Goal: Task Accomplishment & Management: Complete application form

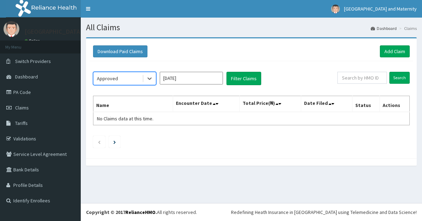
click at [198, 82] on input "[DATE]" at bounding box center [191, 78] width 63 height 13
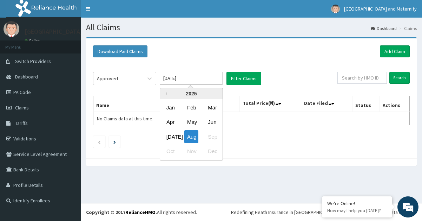
click at [212, 122] on div "Jun" at bounding box center [212, 122] width 14 height 13
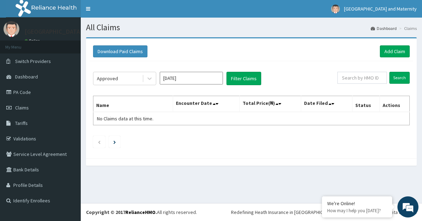
type input "Jun 2025"
click at [240, 84] on button "Filter Claims" at bounding box center [244, 78] width 35 height 13
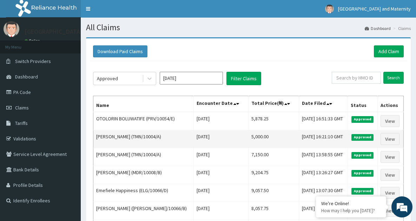
drag, startPoint x: 171, startPoint y: 137, endPoint x: 144, endPoint y: 134, distance: 27.3
click at [144, 134] on td "EMMANUEL OJOLOKO (TMN/10004/A)" at bounding box center [143, 139] width 101 height 18
copy td "TMN/10004/A"
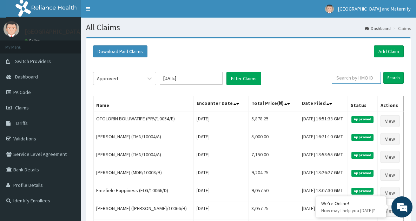
click at [354, 79] on input "text" at bounding box center [356, 78] width 49 height 12
paste input "PRV/10054/C"
type input "PRV/10054/C"
click at [389, 79] on input "Search" at bounding box center [394, 78] width 20 height 12
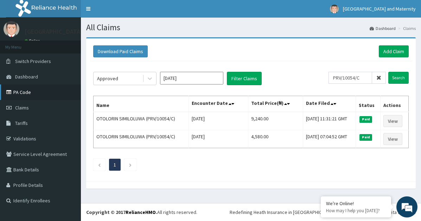
click at [39, 95] on link "PA Code" at bounding box center [40, 91] width 81 height 15
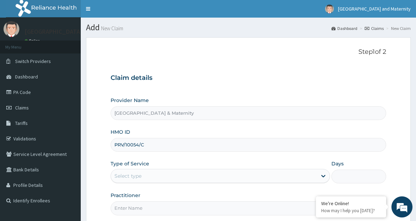
scroll to position [41, 0]
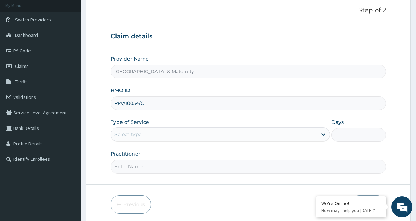
type input "PRV/10054/C"
click at [247, 135] on div "Select type" at bounding box center [214, 134] width 206 height 11
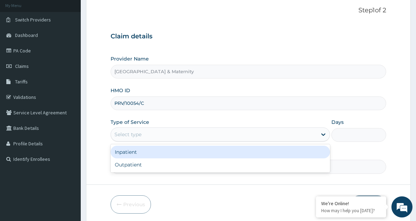
scroll to position [43, 0]
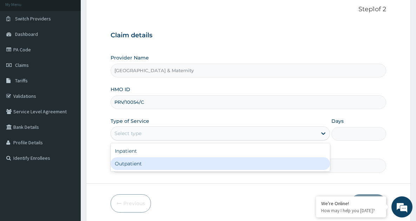
click at [225, 160] on div "Outpatient" at bounding box center [220, 163] width 219 height 13
type input "1"
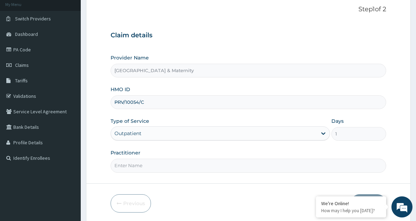
click at [216, 167] on input "Practitioner" at bounding box center [249, 165] width 276 height 14
click at [134, 162] on input "Practitioner" at bounding box center [249, 165] width 276 height 14
type input "Dr. Olumide"
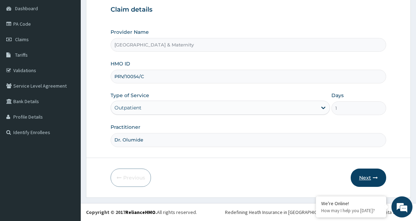
click at [374, 179] on icon "button" at bounding box center [375, 177] width 5 height 5
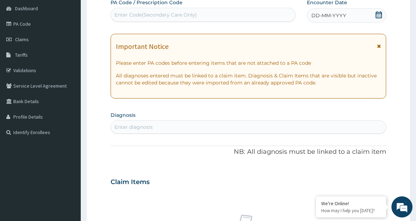
click at [216, 129] on div "Enter diagnosis" at bounding box center [248, 126] width 275 height 11
type input "upper resp"
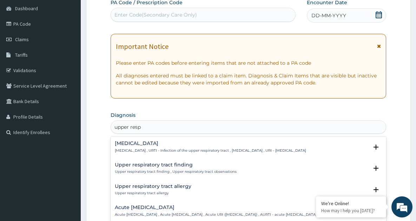
click at [212, 147] on div "Upper respiratory infection Upper respiratory infection , URTI - Infection of t…" at bounding box center [211, 147] width 192 height 12
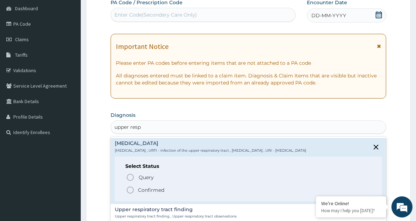
click at [173, 194] on span "Confirmed" at bounding box center [249, 190] width 246 height 8
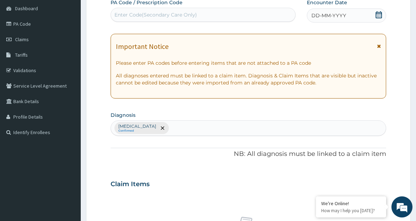
click at [379, 17] on icon at bounding box center [379, 14] width 7 height 7
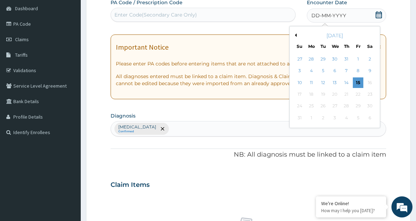
click at [296, 35] on button "Previous Month" at bounding box center [295, 35] width 4 height 4
click at [358, 60] on div "6" at bounding box center [358, 59] width 11 height 11
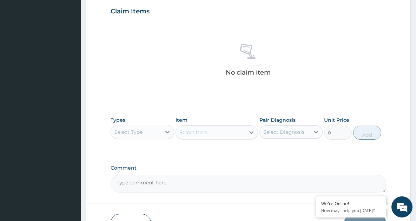
scroll to position [258, 0]
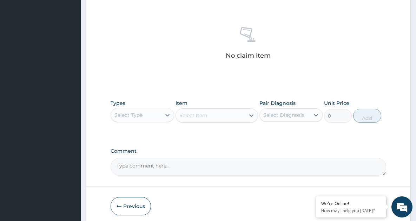
click at [161, 114] on div "Select Type" at bounding box center [142, 115] width 63 height 14
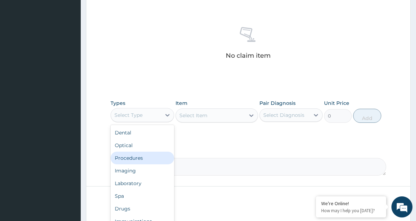
click at [152, 160] on div "Procedures" at bounding box center [142, 157] width 63 height 13
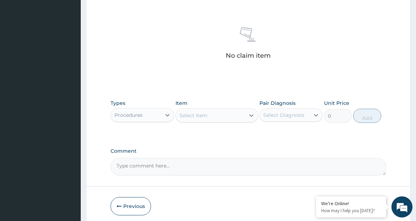
click at [211, 118] on div "Select Item" at bounding box center [210, 115] width 69 height 11
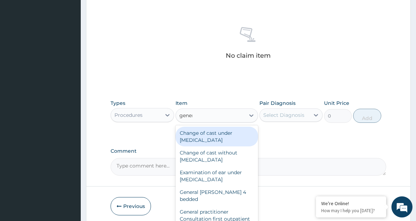
type input "general"
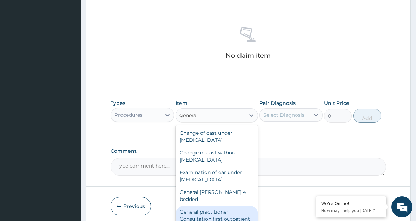
click at [229, 205] on div "General practitioner Consultation first outpatient consultation" at bounding box center [217, 218] width 83 height 27
type input "4000"
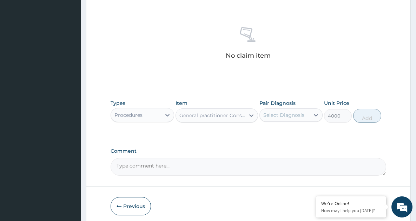
click at [295, 114] on div "Select Diagnosis" at bounding box center [284, 114] width 41 height 7
click at [293, 133] on label "Upper respiratory infection" at bounding box center [293, 132] width 44 height 7
checkbox input "true"
click at [374, 110] on button "Add" at bounding box center [368, 116] width 28 height 14
type input "0"
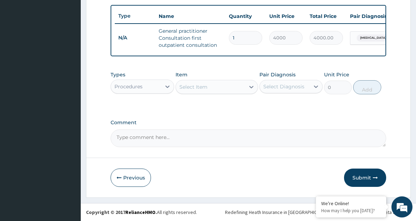
click at [157, 89] on div "Procedures" at bounding box center [136, 86] width 50 height 11
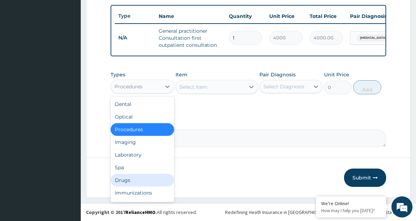
click at [143, 186] on div "Drugs" at bounding box center [142, 180] width 63 height 13
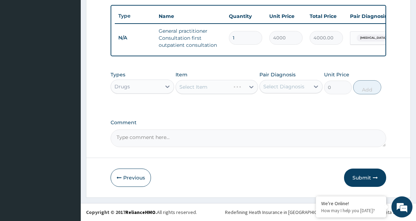
click at [205, 94] on div "Select Item" at bounding box center [217, 87] width 83 height 14
click at [205, 92] on div "Select Item" at bounding box center [210, 86] width 69 height 11
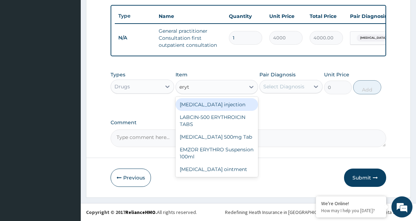
type input "eryth"
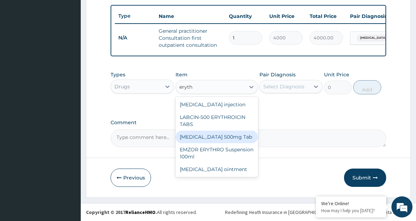
click at [221, 141] on div "Erythromycin 500mg Tab" at bounding box center [217, 136] width 83 height 13
type input "220"
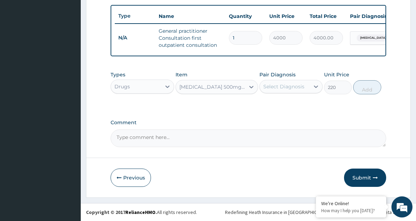
click at [293, 90] on div "Select Diagnosis" at bounding box center [284, 86] width 41 height 7
click at [294, 107] on label "Upper respiratory infection" at bounding box center [293, 103] width 44 height 7
checkbox input "true"
click at [364, 93] on button "Add" at bounding box center [368, 87] width 28 height 14
type input "0"
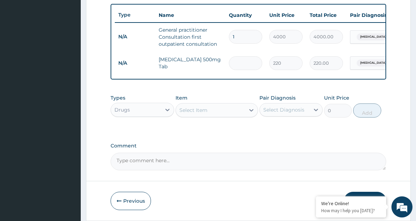
type input "0.00"
type input "8"
type input "1760.00"
type input "8"
click at [212, 116] on div "Select Item" at bounding box center [210, 109] width 69 height 11
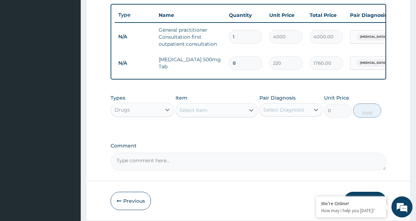
type input "piriton"
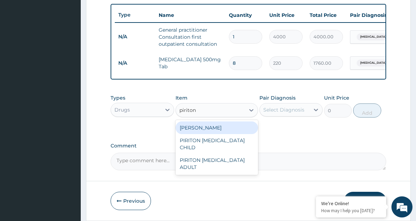
click at [219, 134] on div "PIRITON TAB EVANS" at bounding box center [217, 127] width 83 height 13
type input "23.65"
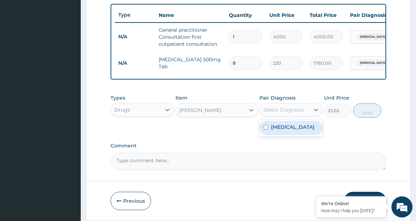
click at [284, 115] on div "Select Diagnosis" at bounding box center [285, 109] width 50 height 11
click at [292, 130] on label "Upper respiratory infection" at bounding box center [293, 126] width 44 height 7
checkbox input "true"
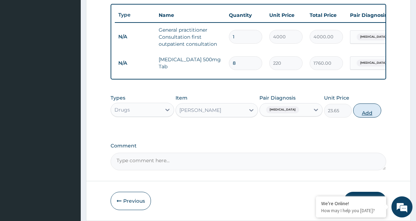
click at [365, 110] on button "Add" at bounding box center [368, 110] width 28 height 14
type input "0"
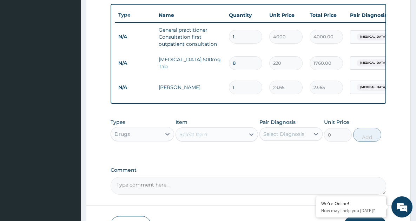
click at [364, 116] on div "PA Code / Prescription Code Enter Code(Secondary Care Only) Encounter Date 06-0…" at bounding box center [249, 2] width 276 height 385
drag, startPoint x: 235, startPoint y: 89, endPoint x: 224, endPoint y: 80, distance: 14.5
click at [224, 79] on tr "N/A PIRITON TAB EVANS 1 23.65 23.65 Upper respiratory infection Delete" at bounding box center [287, 87] width 344 height 24
type input "5"
type input "118.25"
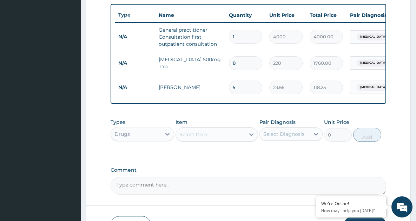
type input "5"
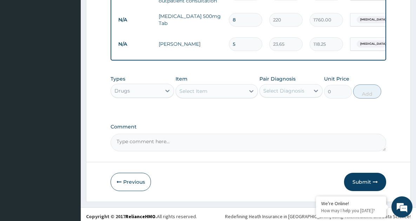
scroll to position [311, 0]
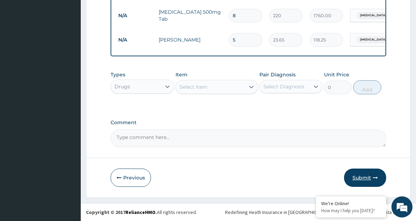
click at [379, 174] on button "Submit" at bounding box center [365, 177] width 42 height 18
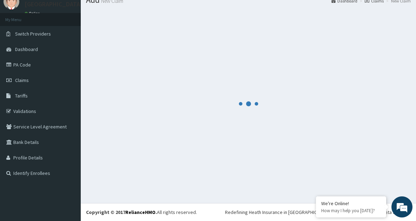
scroll to position [27, 0]
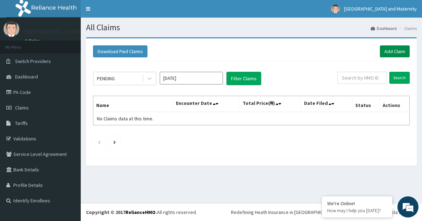
drag, startPoint x: 395, startPoint y: 57, endPoint x: 394, endPoint y: 53, distance: 3.9
click at [394, 53] on div "Download Paid Claims Add Claim" at bounding box center [252, 51] width 324 height 19
click at [394, 53] on link "Add Claim" at bounding box center [395, 51] width 30 height 12
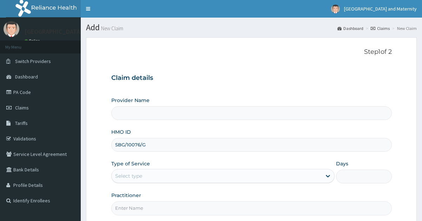
type input "SBG/10076/G"
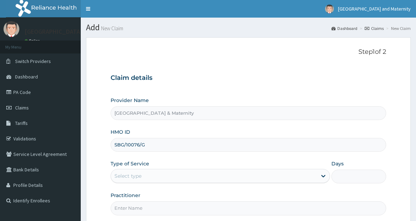
type input "[GEOGRAPHIC_DATA] & Maternity"
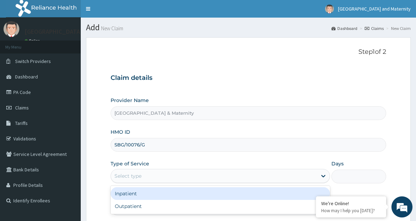
click at [281, 176] on div "Select type" at bounding box center [214, 175] width 206 height 11
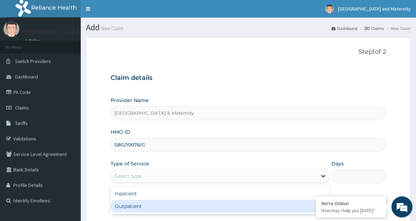
drag, startPoint x: 246, startPoint y: 205, endPoint x: 412, endPoint y: 125, distance: 184.7
click at [246, 205] on div "Outpatient" at bounding box center [220, 206] width 219 height 13
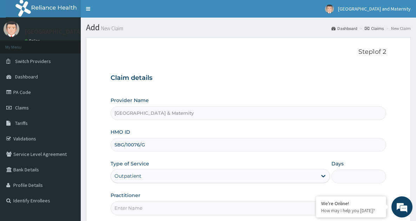
type input "1"
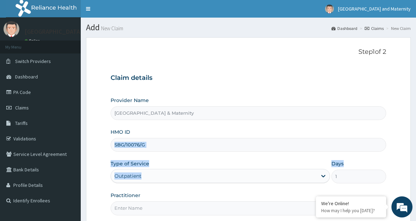
drag, startPoint x: 417, startPoint y: 135, endPoint x: 418, endPoint y: 165, distance: 30.2
click at [416, 165] on html "R EL Toggle navigation [GEOGRAPHIC_DATA] and Maternity - [EMAIL_ADDRESS][DOMAIN…" at bounding box center [208, 144] width 416 height 289
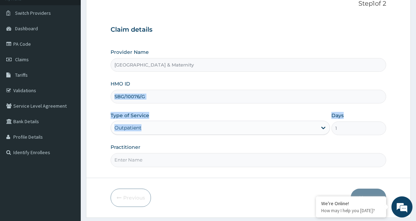
scroll to position [52, 0]
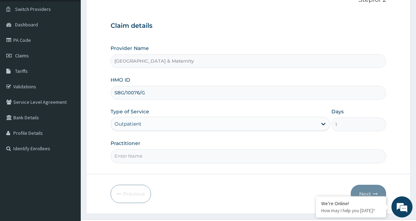
click at [156, 154] on input "Practitioner" at bounding box center [249, 156] width 276 height 14
type input "[PERSON_NAME] S.O."
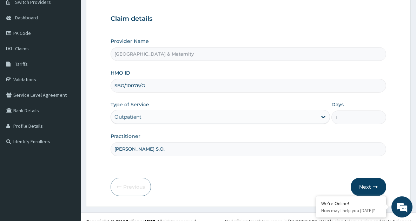
scroll to position [68, 0]
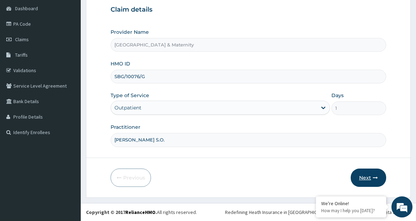
click at [378, 181] on button "Next" at bounding box center [368, 177] width 35 height 18
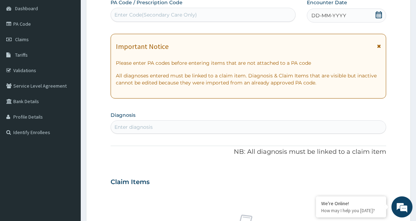
click at [377, 14] on icon at bounding box center [379, 14] width 7 height 7
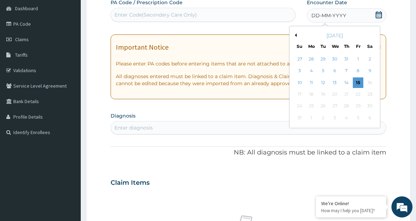
click at [296, 35] on button "Previous Month" at bounding box center [295, 35] width 4 height 4
drag, startPoint x: 301, startPoint y: 83, endPoint x: 265, endPoint y: 24, distance: 69.0
click at [301, 84] on div "15" at bounding box center [300, 82] width 11 height 11
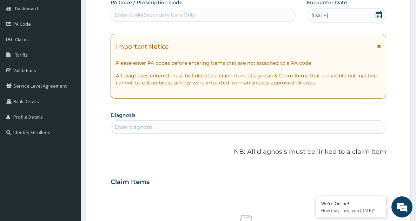
click at [222, 123] on div "Enter diagnosis" at bounding box center [248, 126] width 275 height 11
type input "upper resp"
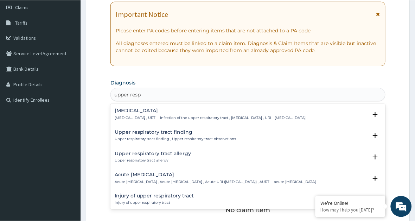
scroll to position [111, 0]
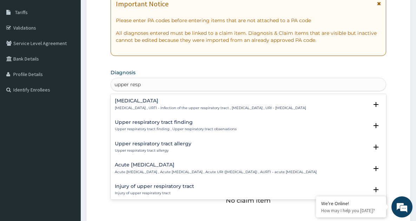
click at [306, 107] on p "Upper respiratory infection , URTI - Infection of the upper respiratory tract ,…" at bounding box center [211, 107] width 192 height 5
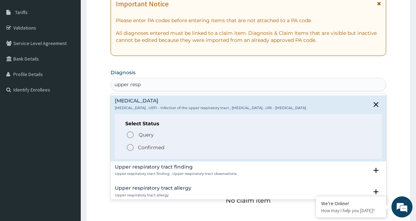
click at [168, 151] on span "Confirmed" at bounding box center [249, 147] width 246 height 8
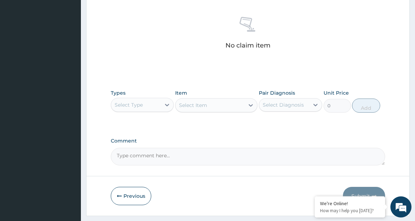
scroll to position [276, 0]
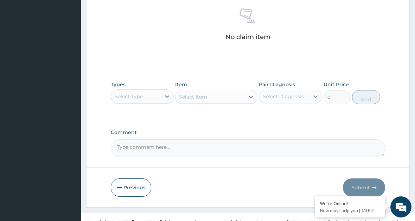
click at [164, 89] on div "Types Select Type" at bounding box center [142, 92] width 63 height 23
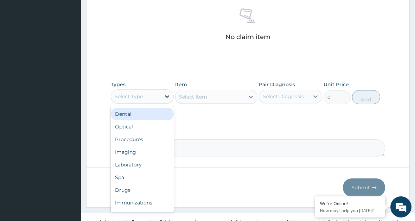
click at [162, 95] on div at bounding box center [167, 96] width 13 height 13
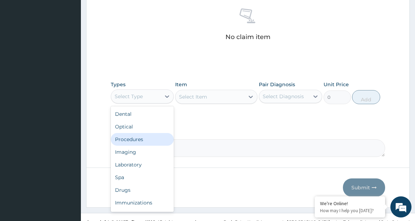
drag, startPoint x: 154, startPoint y: 143, endPoint x: 206, endPoint y: 111, distance: 61.4
click at [154, 142] on div "Procedures" at bounding box center [142, 139] width 63 height 13
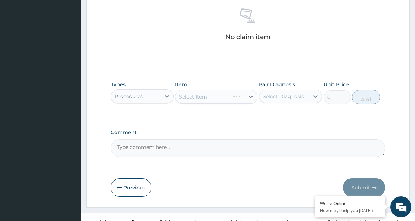
click at [213, 102] on div "Select Item" at bounding box center [216, 97] width 82 height 14
click at [241, 95] on div "Select Item" at bounding box center [209, 96] width 69 height 11
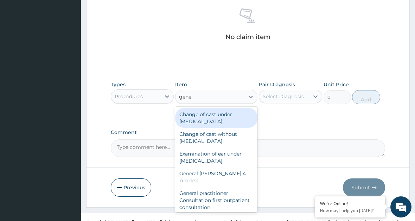
type input "general"
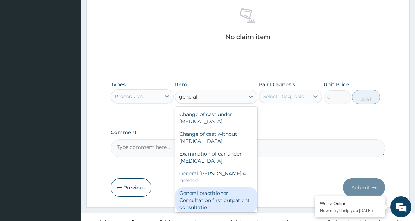
click at [220, 193] on div "General practitioner Consultation first outpatient consultation" at bounding box center [216, 200] width 82 height 27
type input "4000"
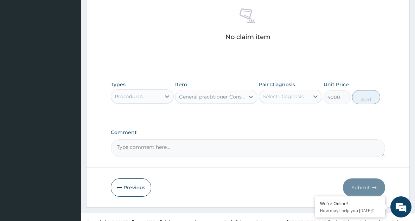
click at [295, 95] on div "Select Diagnosis" at bounding box center [283, 96] width 41 height 7
drag, startPoint x: 292, startPoint y: 120, endPoint x: 319, endPoint y: 108, distance: 29.4
click at [293, 117] on label "Upper respiratory infection" at bounding box center [292, 113] width 44 height 7
checkbox input "true"
click at [362, 99] on button "Add" at bounding box center [366, 97] width 28 height 14
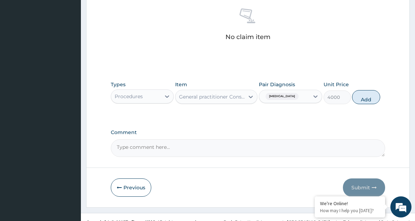
type input "0"
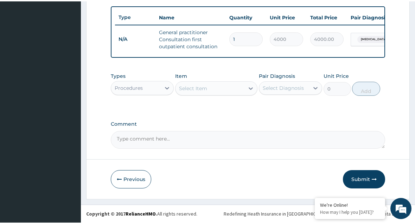
scroll to position [263, 0]
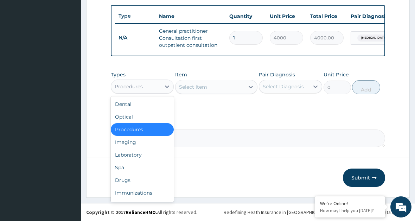
click at [154, 88] on div "Procedures" at bounding box center [136, 86] width 50 height 11
click at [151, 177] on div "Drugs" at bounding box center [142, 180] width 63 height 13
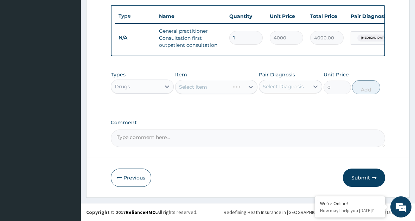
click at [210, 91] on div "Select Item" at bounding box center [216, 87] width 82 height 14
click at [202, 87] on div "Select Item" at bounding box center [193, 86] width 28 height 7
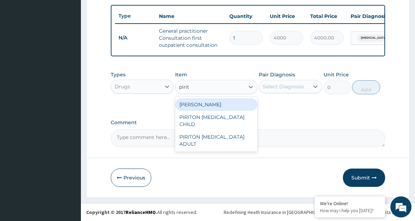
type input "pirito"
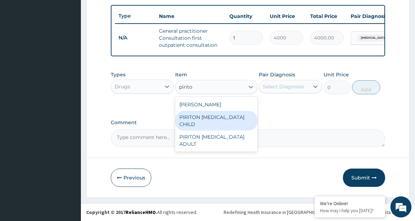
click at [213, 127] on div "PIRITON [MEDICAL_DATA] CHILD" at bounding box center [216, 121] width 82 height 20
type input "1182.5"
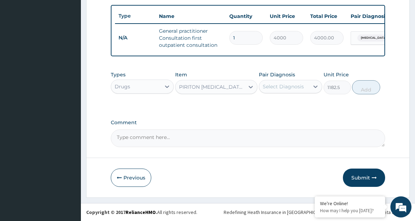
click at [287, 93] on div "Select Diagnosis" at bounding box center [290, 86] width 63 height 13
click at [290, 107] on label "Upper respiratory infection" at bounding box center [292, 103] width 44 height 7
checkbox input "true"
click at [365, 88] on button "Add" at bounding box center [366, 87] width 28 height 14
type input "0"
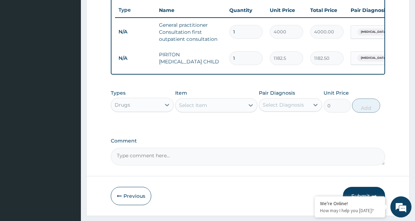
click at [213, 111] on div "Select Item" at bounding box center [209, 104] width 69 height 11
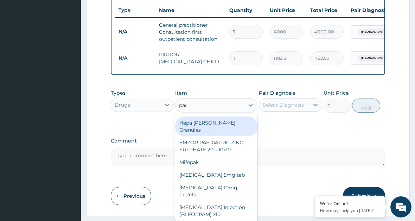
type input "paraceta"
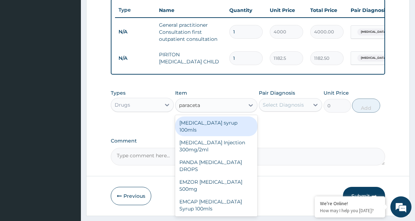
click at [241, 132] on div "[MEDICAL_DATA] syrup 100mls" at bounding box center [216, 126] width 82 height 20
type input "800"
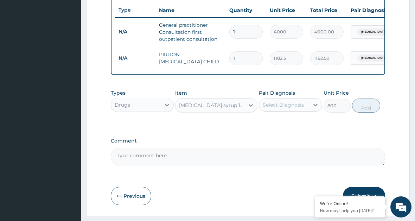
click at [274, 110] on div "Select Diagnosis" at bounding box center [284, 104] width 50 height 11
click at [278, 125] on label "Upper respiratory infection" at bounding box center [292, 121] width 44 height 7
checkbox input "true"
click at [370, 112] on button "Add" at bounding box center [366, 105] width 28 height 14
type input "0"
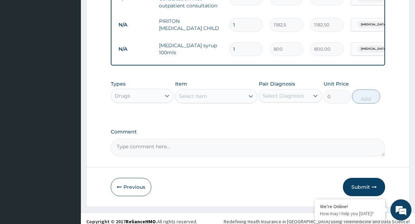
scroll to position [308, 0]
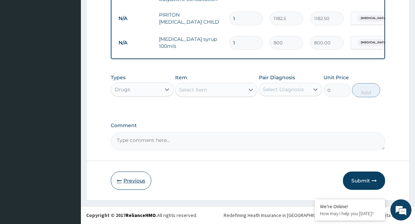
click at [135, 178] on button "Previous" at bounding box center [131, 180] width 40 height 18
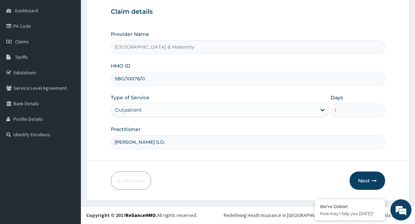
drag, startPoint x: 159, startPoint y: 80, endPoint x: 104, endPoint y: 84, distance: 54.6
click at [104, 84] on form "Step 1 of 2 Claim details Provider Name Kingsmith Hospital & Maternity HMO ID S…" at bounding box center [247, 85] width 323 height 229
paste input "MDR/10008/E"
type input "MDR/10008/E"
click at [374, 183] on button "Next" at bounding box center [366, 180] width 35 height 18
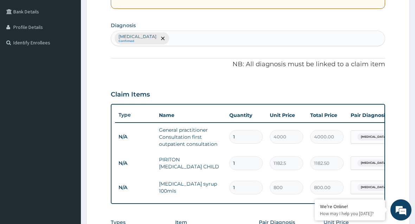
scroll to position [0, 79]
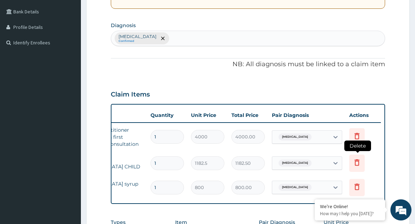
click at [360, 163] on icon at bounding box center [356, 162] width 8 height 8
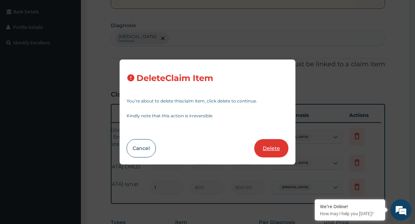
click at [281, 153] on button "Delete" at bounding box center [271, 148] width 34 height 18
type input "800"
type input "800.00"
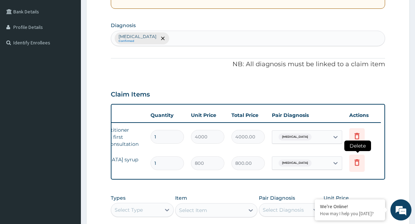
click at [357, 163] on icon at bounding box center [356, 162] width 8 height 8
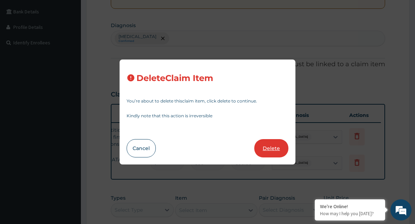
click at [275, 151] on button "Delete" at bounding box center [271, 148] width 34 height 18
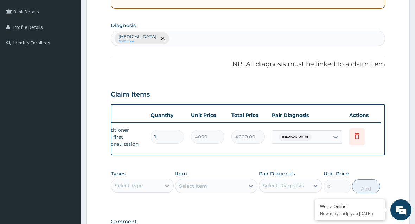
click at [166, 189] on icon at bounding box center [166, 185] width 7 height 7
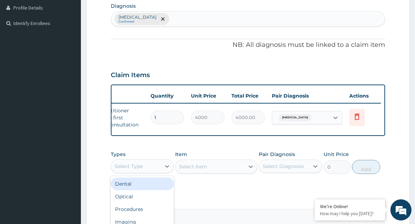
scroll to position [230, 0]
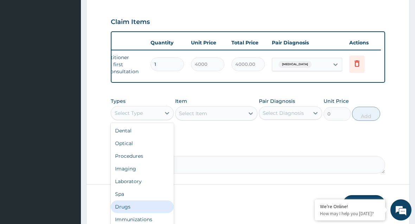
click at [146, 209] on div "Drugs" at bounding box center [142, 206] width 63 height 13
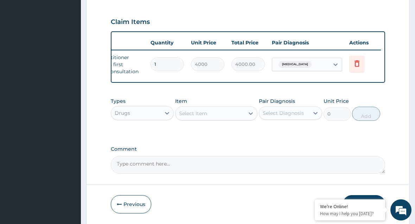
click at [190, 117] on div "Select Item" at bounding box center [193, 113] width 28 height 7
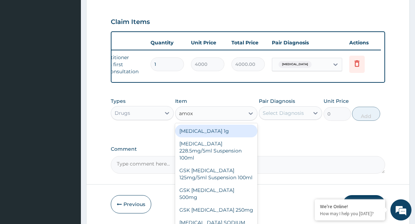
type input "amoxi"
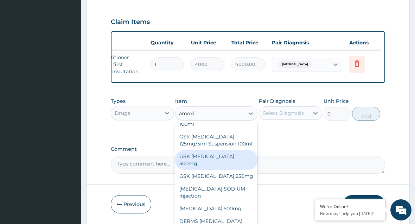
scroll to position [53, 0]
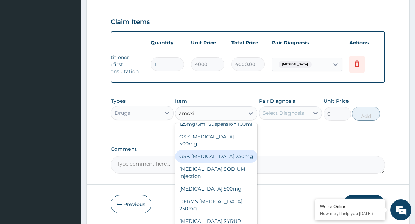
click at [236, 153] on div "GSK AMOXIL 250mg" at bounding box center [216, 156] width 82 height 13
type input "29.5625"
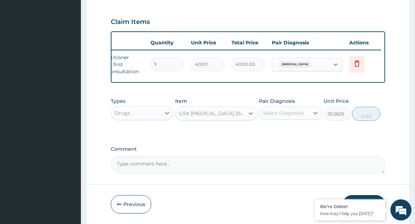
click at [246, 119] on div at bounding box center [250, 113] width 13 height 13
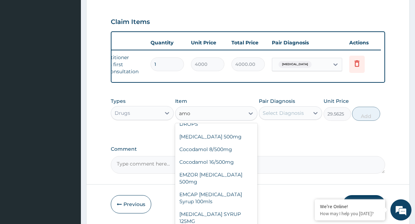
scroll to position [100, 0]
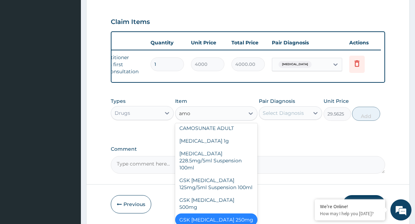
type input "amox"
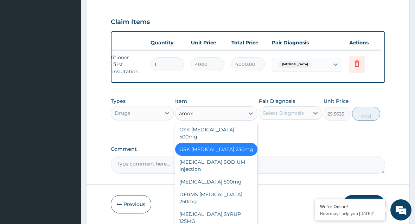
scroll to position [0, 0]
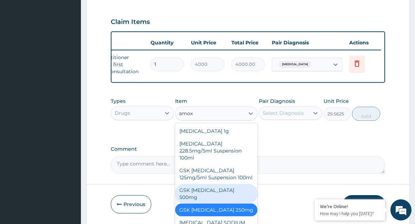
click at [227, 198] on div "GSK AMOXIL 500mg" at bounding box center [216, 193] width 82 height 20
type input "59.125"
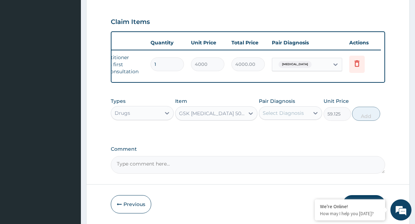
click at [233, 119] on div "GSK AMOXIL 500mg" at bounding box center [209, 113] width 69 height 11
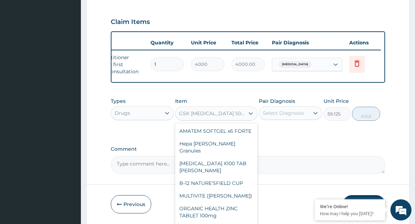
scroll to position [9439, 0]
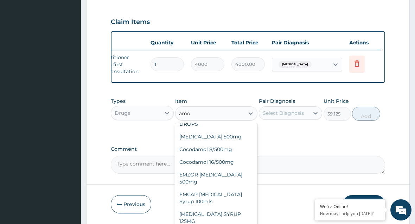
type input "amox"
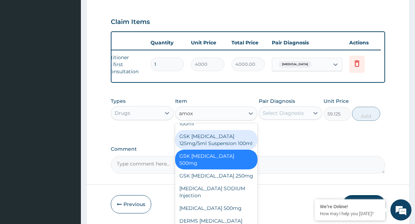
scroll to position [41, 0]
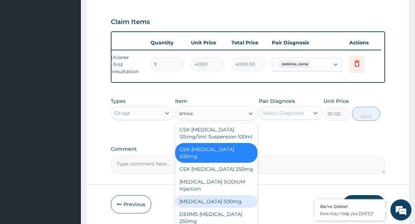
click at [237, 199] on div "AMOXICILLIN 500mg" at bounding box center [216, 201] width 82 height 13
type input "85"
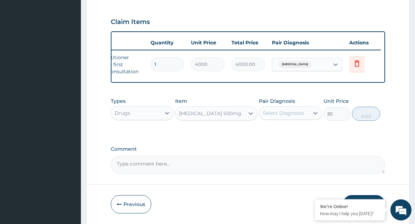
click at [278, 116] on div "Select Diagnosis" at bounding box center [283, 112] width 41 height 7
click at [277, 134] on label "Upper respiratory infection" at bounding box center [292, 130] width 44 height 7
checkbox input "true"
click at [358, 119] on button "Add" at bounding box center [366, 113] width 28 height 14
type input "0"
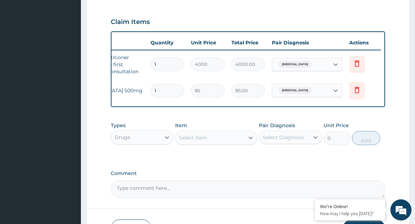
drag, startPoint x: 162, startPoint y: 90, endPoint x: 144, endPoint y: 86, distance: 17.6
click at [144, 86] on tr "N/A AMOXICILLIN 500mg 1 85 85.00 Upper respiratory infection Delete" at bounding box center [208, 90] width 344 height 24
type input "8"
type input "680.00"
type input "8"
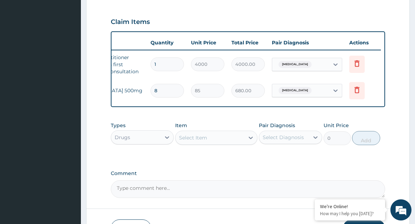
click at [212, 138] on div "Select Item" at bounding box center [209, 137] width 69 height 11
click at [209, 143] on div "Select Item" at bounding box center [209, 137] width 69 height 11
click at [225, 148] on div "Types Drugs Item option AMOXICILLIN 500mg, selected. Select is focused ,type to…" at bounding box center [248, 133] width 274 height 30
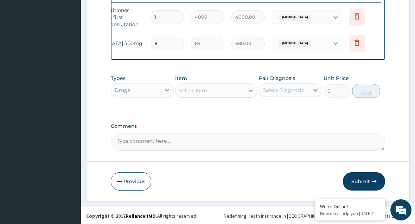
scroll to position [284, 0]
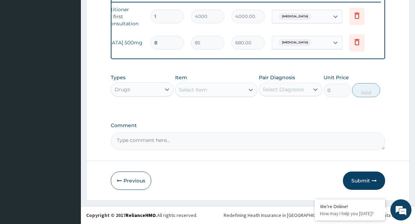
drag, startPoint x: 239, startPoint y: 52, endPoint x: 231, endPoint y: 54, distance: 8.4
click at [229, 53] on div "Type Name Quantity Unit Price Total Price Pair Diagnosis Actions N/A General pr…" at bounding box center [248, 21] width 274 height 76
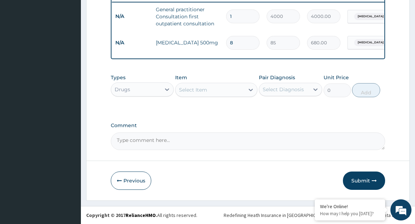
scroll to position [0, 0]
click at [216, 95] on div "Select Item" at bounding box center [216, 90] width 82 height 14
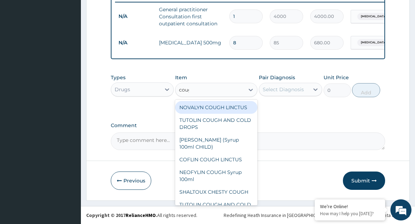
type input "cough"
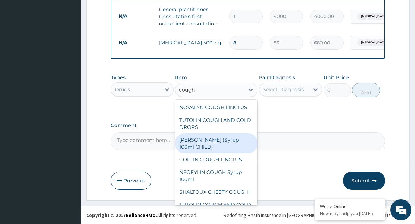
scroll to position [1, 0]
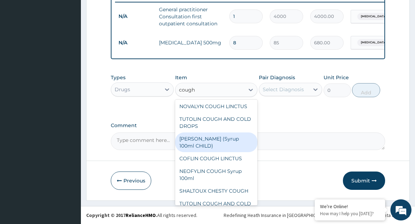
click at [239, 140] on div "EMZOLYN COUGH (Syrup 100ml CHILD)" at bounding box center [216, 142] width 82 height 20
type input "1478.125"
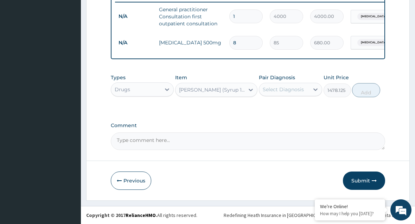
click at [306, 91] on div "Select Diagnosis" at bounding box center [284, 89] width 50 height 11
click at [303, 108] on label "Upper respiratory infection" at bounding box center [292, 106] width 44 height 7
checkbox input "true"
click at [364, 90] on button "Add" at bounding box center [366, 90] width 28 height 14
type input "0"
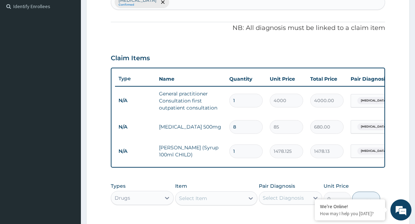
scroll to position [178, 0]
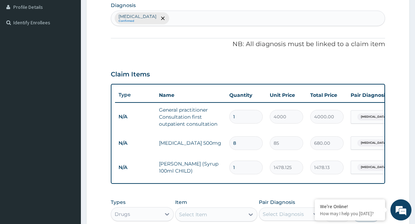
click at [369, 23] on div "Upper respiratory infection Confirmed" at bounding box center [247, 18] width 273 height 15
type input "malaria"
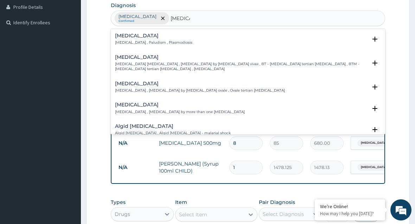
click at [292, 42] on div "Malaria Malaria , Paludism , Plasmodiosis" at bounding box center [248, 39] width 266 height 12
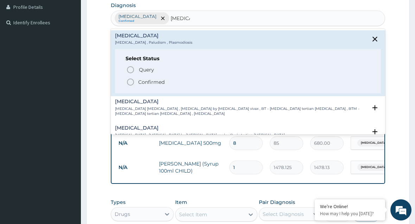
click at [195, 79] on span "Confirmed" at bounding box center [248, 82] width 244 height 8
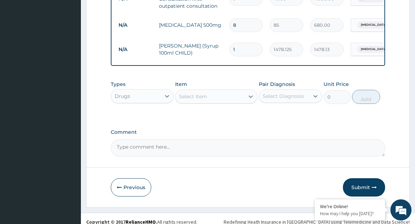
scroll to position [294, 0]
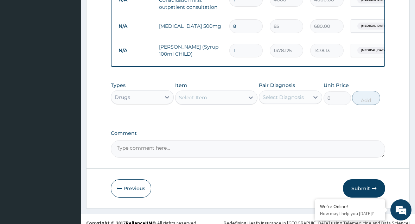
click at [233, 101] on div "Select Item" at bounding box center [209, 97] width 69 height 11
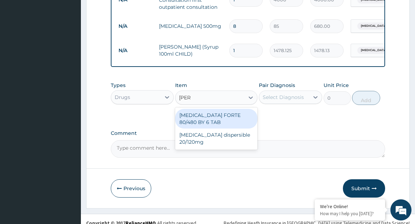
type input "coart"
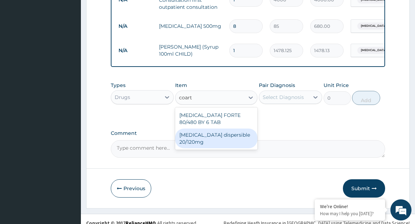
click at [228, 142] on div "Coartem dispersible 20/120mg" at bounding box center [216, 138] width 82 height 20
type input "120"
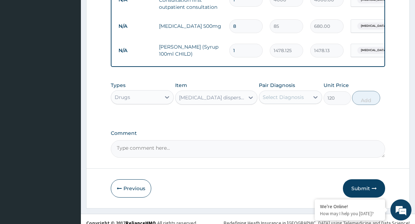
click at [288, 101] on div "Select Diagnosis" at bounding box center [283, 96] width 41 height 7
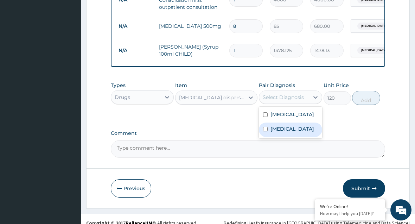
click at [289, 137] on div "Malaria" at bounding box center [290, 129] width 63 height 14
checkbox input "true"
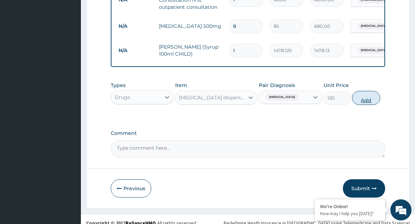
click at [357, 105] on button "Add" at bounding box center [366, 98] width 28 height 14
type input "0"
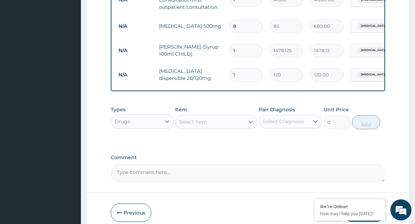
type input "18"
type input "2160.00"
type input "18"
click at [237, 127] on div "Select Item" at bounding box center [209, 121] width 69 height 11
type input "paraceta"
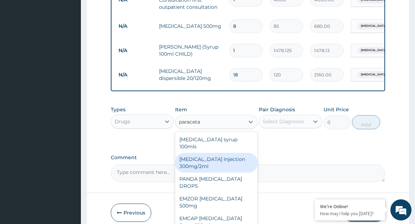
scroll to position [332, 0]
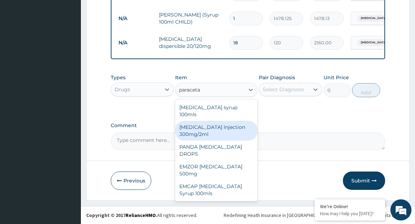
click at [218, 163] on div "EMZOR PARACETAMOL 500mg" at bounding box center [216, 170] width 82 height 20
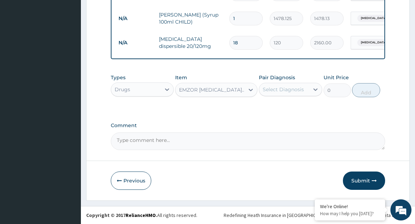
type input "50"
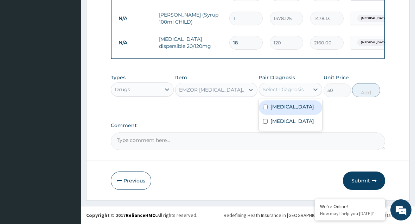
click at [282, 90] on div "Select Diagnosis" at bounding box center [283, 89] width 41 height 7
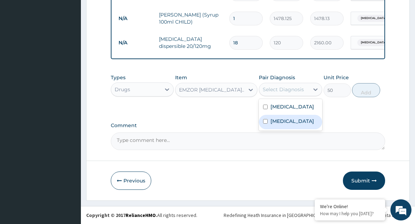
click at [281, 124] on label "Malaria" at bounding box center [292, 120] width 44 height 7
checkbox input "true"
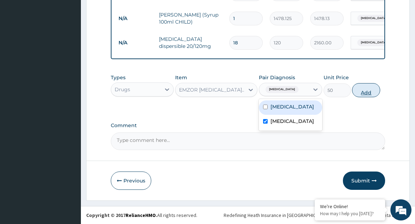
click at [364, 92] on button "Add" at bounding box center [366, 90] width 28 height 14
type input "0"
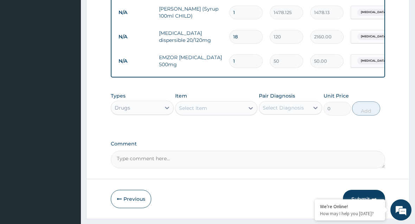
type input "10"
type input "500.00"
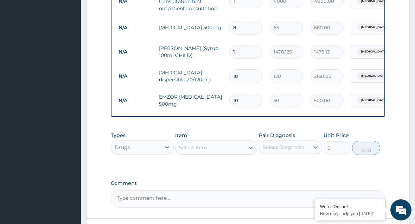
scroll to position [277, 0]
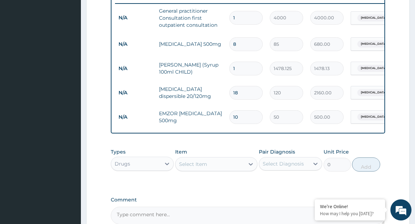
type input "10"
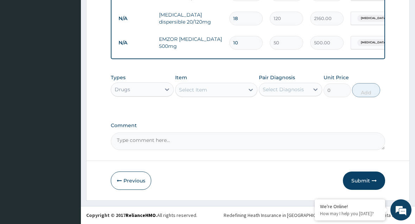
scroll to position [350, 0]
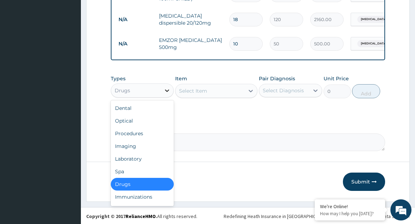
click at [166, 93] on div at bounding box center [167, 90] width 13 height 13
click at [146, 165] on div "Laboratory" at bounding box center [142, 158] width 63 height 13
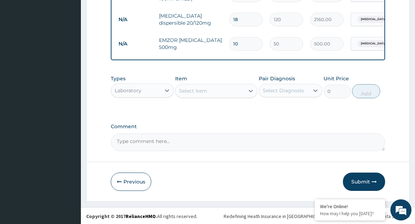
click at [215, 110] on div "Types option Laboratory, selected. Select is focused ,type to refine list, pres…" at bounding box center [248, 91] width 274 height 41
click at [215, 96] on div "Select Item" at bounding box center [209, 90] width 69 height 11
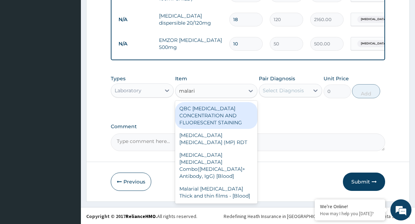
type input "[MEDICAL_DATA]"
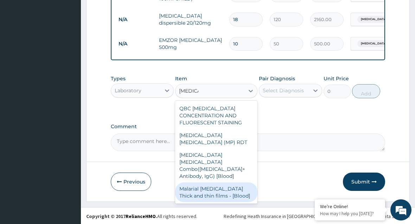
click at [216, 182] on div "Malarial [MEDICAL_DATA] Thick and thin films - [Blood]" at bounding box center [216, 192] width 82 height 20
type input "2500"
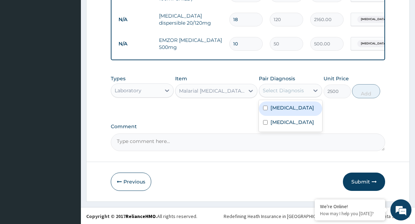
click at [291, 96] on div "Select Diagnosis" at bounding box center [284, 90] width 50 height 11
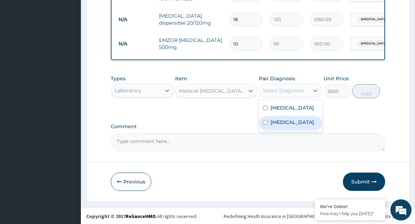
click at [289, 130] on div "Malaria" at bounding box center [290, 123] width 63 height 14
checkbox input "true"
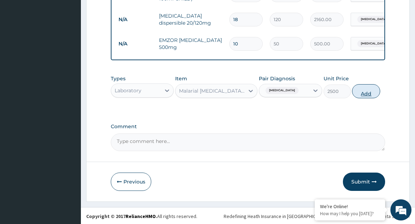
click at [354, 98] on button "Add" at bounding box center [366, 91] width 28 height 14
type input "0"
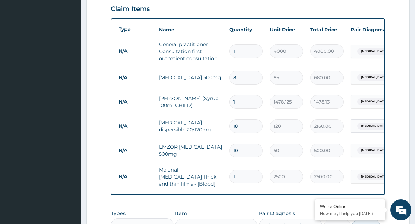
scroll to position [239, 0]
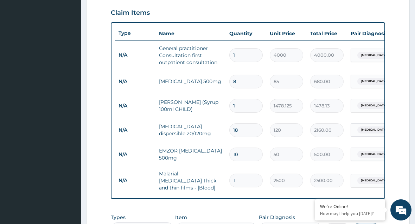
click at [377, 60] on tr "N/A General practitioner Consultation first outpatient consultation 1 4000 4000…" at bounding box center [287, 55] width 344 height 28
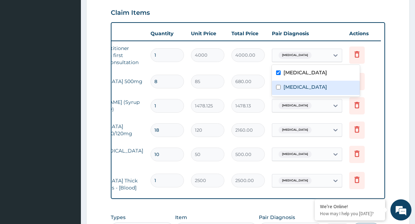
click at [338, 89] on div "Malaria" at bounding box center [316, 87] width 88 height 14
checkbox input "true"
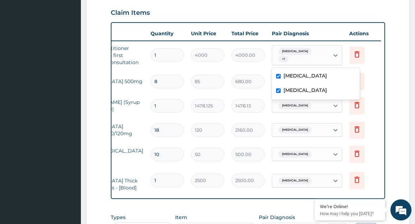
click at [391, 61] on form "Step 2 of 2 PA Code / Prescription Code Enter Code(Secondary Care Only) Encount…" at bounding box center [247, 69] width 323 height 542
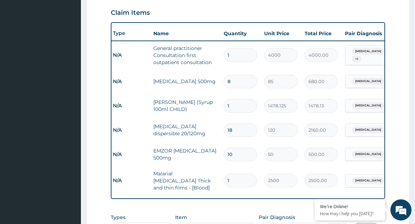
scroll to position [0, 0]
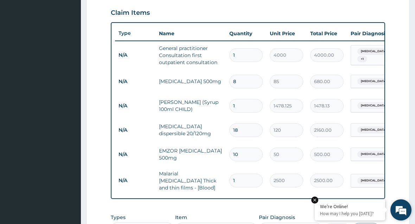
click at [315, 200] on em at bounding box center [314, 199] width 7 height 7
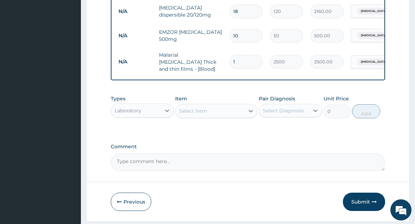
scroll to position [366, 0]
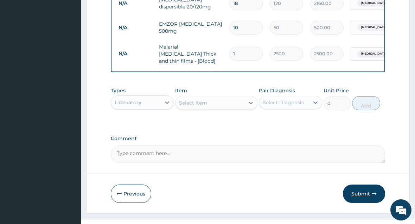
click at [362, 190] on button "Submit" at bounding box center [364, 193] width 42 height 18
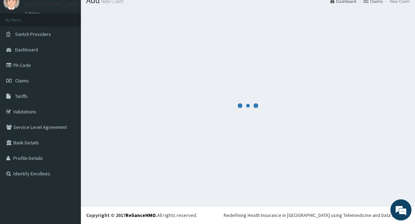
scroll to position [27, 0]
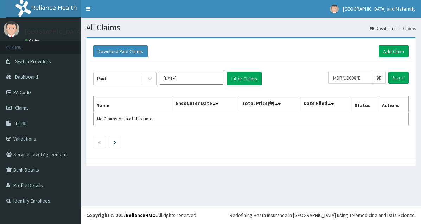
type input "MDR/10008/E"
click at [399, 76] on input "Search" at bounding box center [398, 78] width 20 height 12
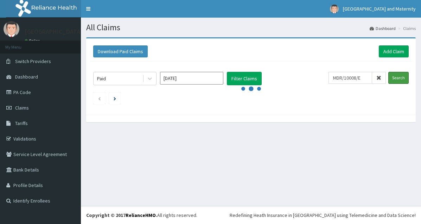
click at [399, 76] on input "Search" at bounding box center [398, 78] width 20 height 12
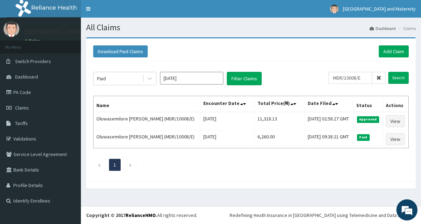
click at [380, 78] on icon at bounding box center [378, 77] width 5 height 5
click at [359, 78] on input "MDR/10008/E" at bounding box center [350, 78] width 44 height 12
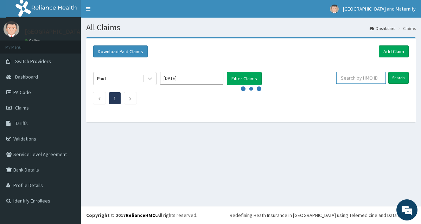
click at [359, 78] on input "text" at bounding box center [361, 78] width 50 height 12
paste input "RET/24889/A"
type input "RET/24889/A"
click at [400, 82] on input "Search" at bounding box center [398, 78] width 20 height 12
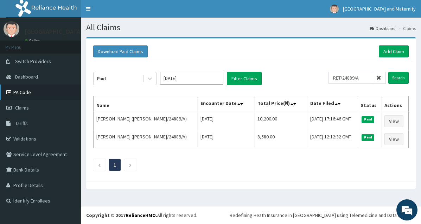
click at [45, 95] on link "PA Code" at bounding box center [40, 91] width 81 height 15
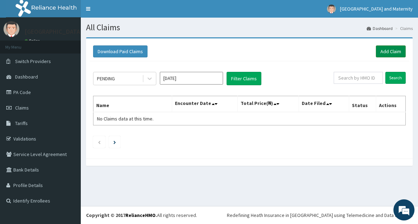
click at [383, 51] on link "Add Claim" at bounding box center [391, 51] width 30 height 12
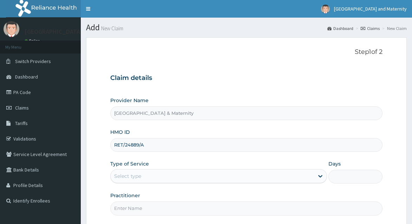
scroll to position [39, 0]
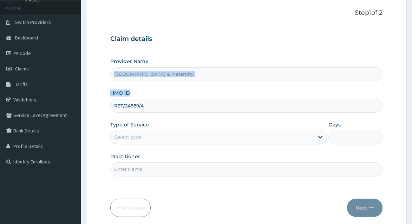
click at [157, 136] on div "Select type" at bounding box center [212, 136] width 203 height 11
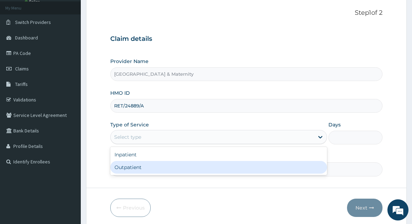
click at [150, 168] on div "Outpatient" at bounding box center [218, 167] width 216 height 13
type input "1"
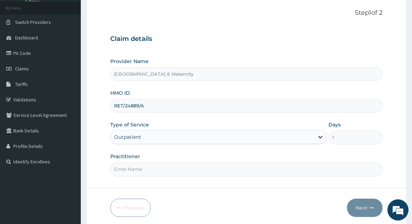
scroll to position [0, 0]
click at [220, 168] on input "Practitioner" at bounding box center [246, 169] width 272 height 14
type input "[PERSON_NAME] S.O."
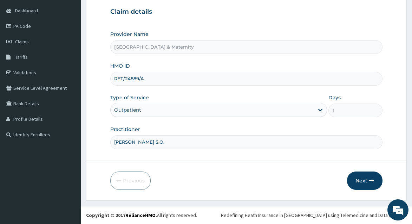
click at [365, 181] on button "Next" at bounding box center [364, 180] width 35 height 18
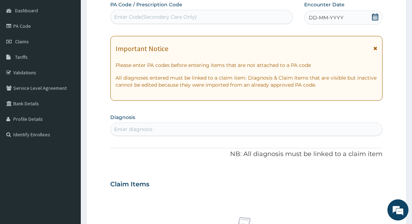
scroll to position [0, 0]
click at [375, 17] on icon at bounding box center [375, 16] width 7 height 7
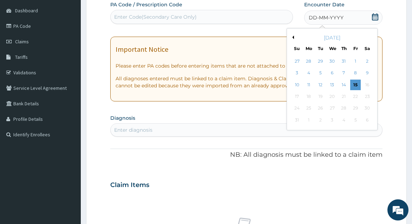
click at [294, 38] on div "Previous Month [DATE] Su Mo Tu We Th Fr Sa 27 28 29 30 31 1 2 3 4 5 6 7 8 9 10 …" at bounding box center [332, 79] width 91 height 102
click at [293, 38] on button "Previous Month" at bounding box center [293, 37] width 4 height 4
click at [330, 71] on div "11" at bounding box center [332, 73] width 11 height 11
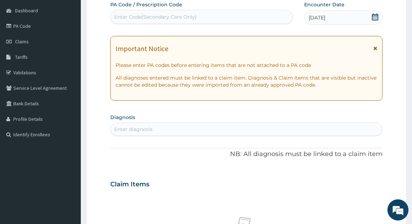
click at [199, 16] on div "Enter Code(Secondary Care Only)" at bounding box center [202, 16] width 182 height 11
paste input "PA/1DF402"
type input "PA/1DF402"
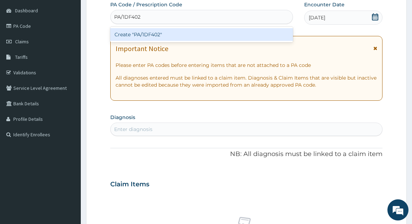
click at [196, 33] on div "Create "PA/1DF402"" at bounding box center [201, 34] width 183 height 13
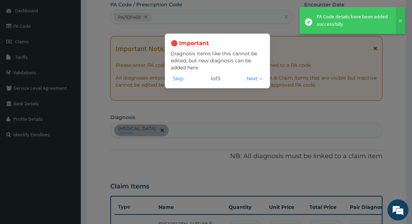
scroll to position [76, 0]
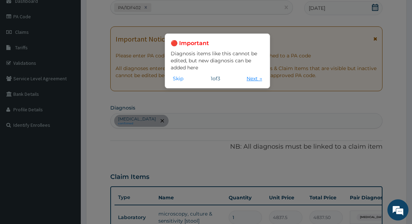
click at [247, 80] on button "Next →" at bounding box center [255, 79] width 20 height 8
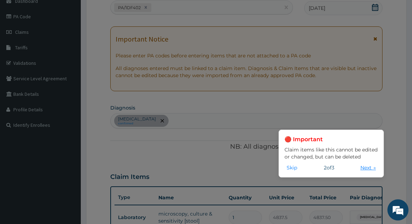
click at [364, 166] on button "Next →" at bounding box center [368, 167] width 20 height 8
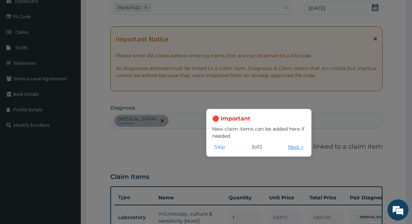
click at [289, 144] on button "Next →" at bounding box center [296, 147] width 20 height 8
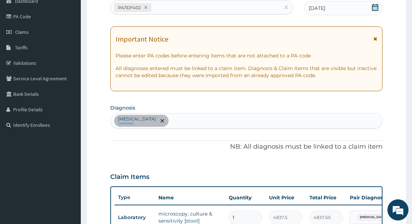
click at [373, 8] on icon at bounding box center [375, 7] width 7 height 7
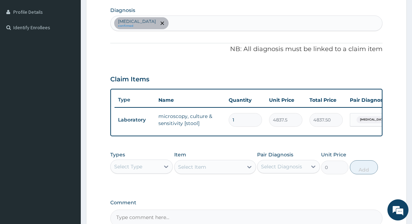
scroll to position [194, 0]
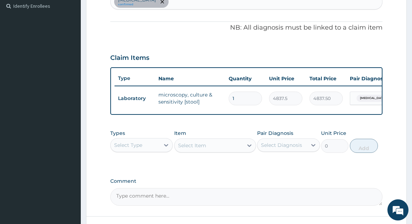
click at [156, 145] on div "Select Type" at bounding box center [135, 144] width 49 height 11
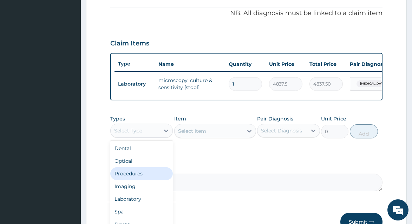
scroll to position [253, 0]
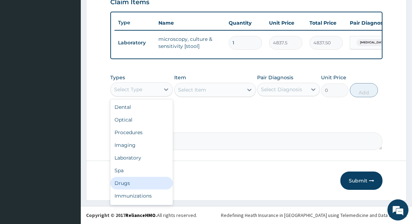
click at [137, 183] on div "Drugs" at bounding box center [141, 182] width 63 height 13
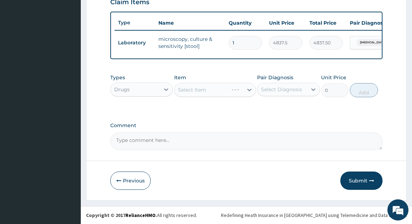
click at [198, 86] on div "Select Item" at bounding box center [215, 90] width 82 height 14
click at [198, 94] on div "Select Item" at bounding box center [215, 90] width 82 height 14
click at [198, 93] on div "Select Item" at bounding box center [192, 89] width 28 height 7
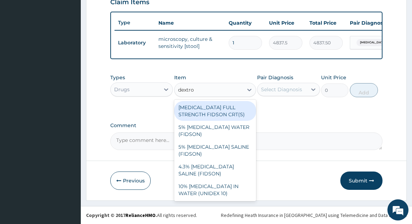
type input "dextro"
type input "dextros"
type input "dextr"
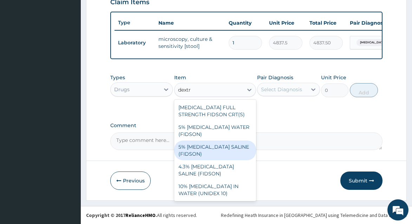
click at [200, 150] on div "5% DEXTROSE SALINE (FIDSON)" at bounding box center [215, 150] width 82 height 20
type input "2000"
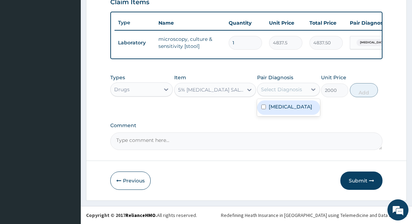
click at [281, 93] on div "Select Diagnosis" at bounding box center [281, 89] width 41 height 7
click at [280, 106] on label "Typhoid fever" at bounding box center [291, 106] width 44 height 7
checkbox input "true"
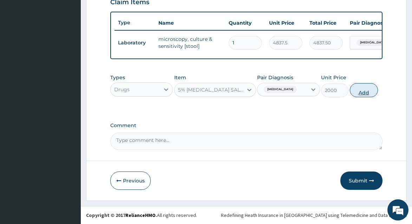
click at [360, 91] on button "Add" at bounding box center [364, 90] width 28 height 14
type input "0"
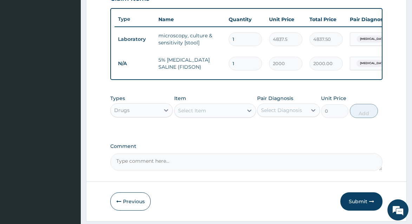
type input "0.00"
type input "3"
type input "6000.00"
type input "0.00"
type input "2"
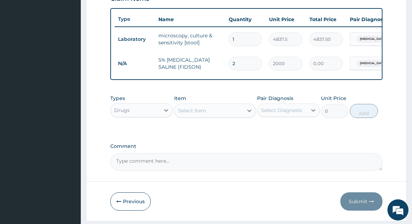
type input "4000.00"
type input "2"
click at [195, 114] on div "Select Item" at bounding box center [192, 110] width 28 height 7
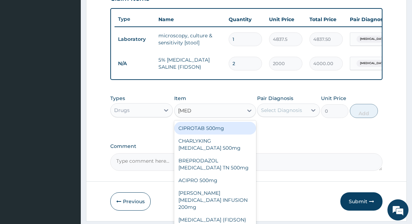
type input "ciprof"
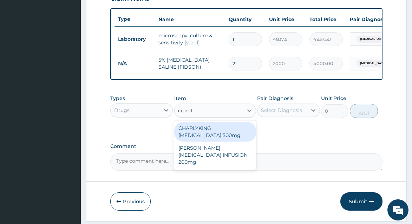
click at [201, 141] on div "CHARLYKING CIPROFLOXACIN 500mg" at bounding box center [215, 132] width 82 height 20
type input "177.375"
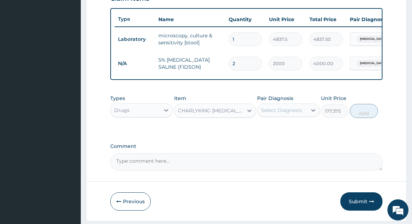
click at [277, 114] on div "Select Diagnosis" at bounding box center [281, 109] width 41 height 7
click at [278, 135] on div "Typhoid fever" at bounding box center [288, 128] width 63 height 14
checkbox input "true"
click at [364, 118] on button "Add" at bounding box center [364, 111] width 28 height 14
type input "0"
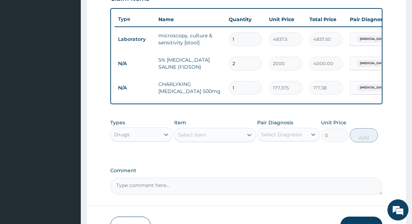
click at [209, 140] on div "Select Item" at bounding box center [209, 134] width 68 height 11
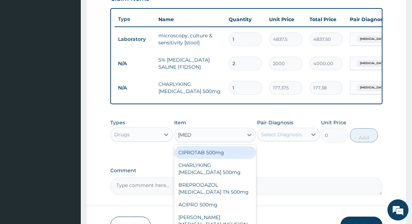
type input "ciprof"
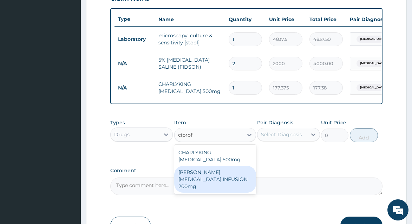
click at [216, 182] on div "ANDERSONS CIPROFLOXACIN INFUSION 200mg" at bounding box center [215, 179] width 82 height 27
type input "1182.5"
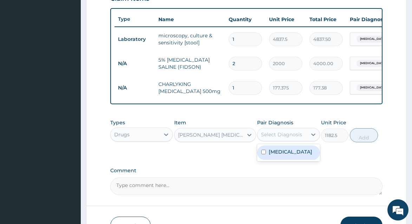
click at [278, 140] on div "Select Diagnosis" at bounding box center [282, 134] width 49 height 11
click at [279, 155] on label "Typhoid fever" at bounding box center [291, 151] width 44 height 7
checkbox input "true"
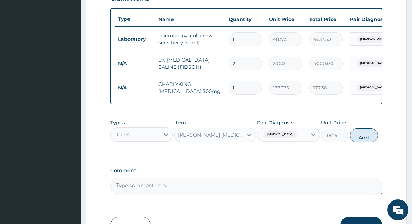
click at [365, 142] on button "Add" at bounding box center [364, 135] width 28 height 14
type input "0"
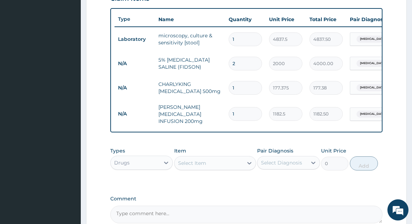
drag, startPoint x: 239, startPoint y: 112, endPoint x: 225, endPoint y: 109, distance: 14.5
click at [225, 109] on tr "N/A ANDERSONS CIPROFLOXACIN INFUSION 200mg 1 1182.5 1182.50 Typhoid fever Delete" at bounding box center [287, 114] width 344 height 28
type input "2"
type input "2365.00"
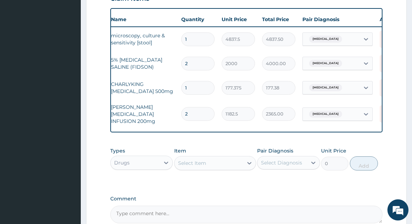
scroll to position [0, 50]
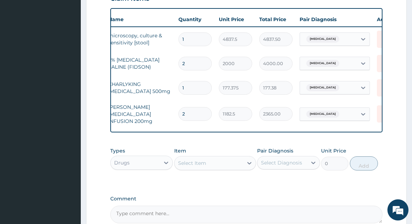
type input "2"
click at [356, 123] on td "Typhoid fever" at bounding box center [334, 114] width 77 height 20
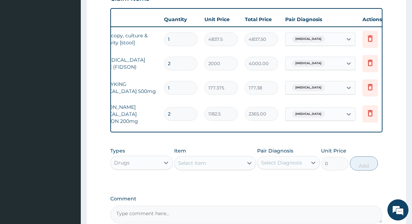
scroll to position [0, 66]
click at [371, 91] on icon at bounding box center [369, 87] width 8 height 8
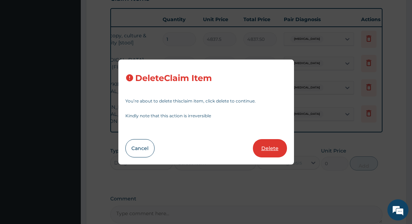
click at [274, 144] on button "Delete" at bounding box center [270, 148] width 34 height 18
type input "2"
type input "1182.5"
type input "2365.00"
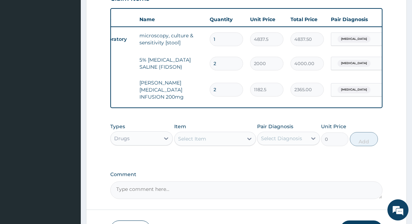
scroll to position [0, 0]
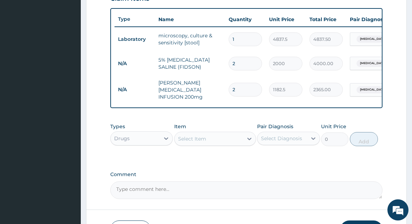
click at [189, 144] on div "Select Item" at bounding box center [209, 138] width 68 height 11
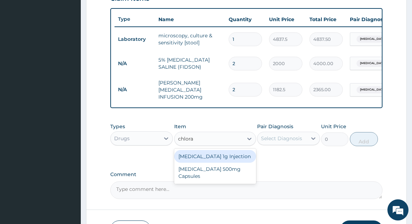
type input "chloram"
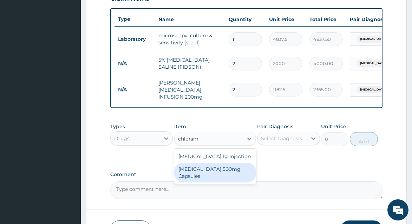
click at [197, 182] on div "Chloramphenicol 500mg Capsules" at bounding box center [215, 172] width 82 height 20
type input "59.125"
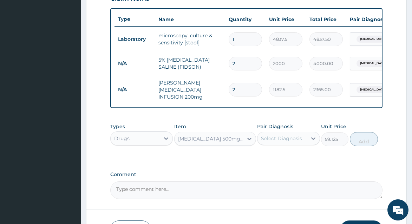
click at [197, 144] on div "Chloramphenicol 500mg Capsules" at bounding box center [209, 138] width 68 height 11
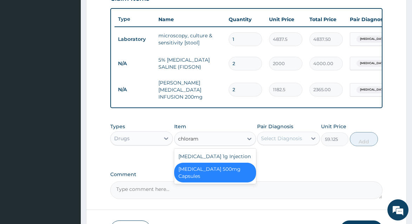
type input "chloramp"
click at [199, 161] on div "CHLORAMPHENICOL 1g Injection" at bounding box center [215, 156] width 82 height 13
type input "1800"
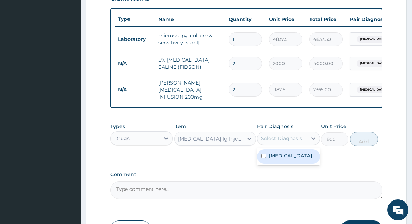
click at [289, 144] on div "Select Diagnosis" at bounding box center [282, 137] width 49 height 11
click at [289, 159] on label "Typhoid fever" at bounding box center [291, 155] width 44 height 7
checkbox input "true"
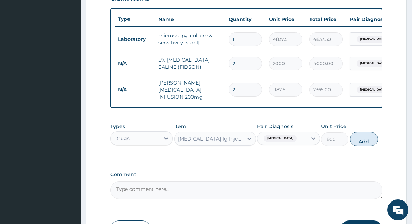
click at [362, 146] on button "Add" at bounding box center [364, 139] width 28 height 14
type input "0"
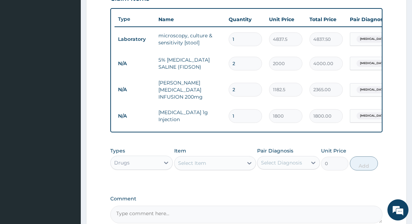
type input "0.00"
type input "4"
type input "7200.00"
type input "4"
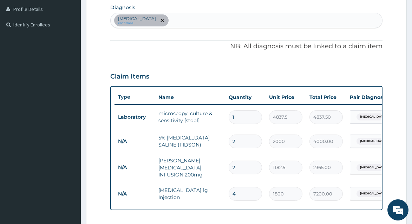
scroll to position [148, 0]
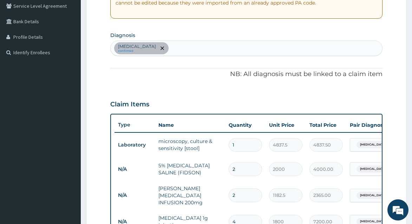
click at [355, 53] on div "Typhoid fever confirmed" at bounding box center [246, 48] width 271 height 15
type input "insomnia"
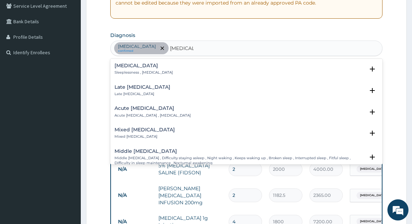
click at [182, 66] on div "Insomnia Sleeplessness , Insomnia" at bounding box center [247, 69] width 264 height 12
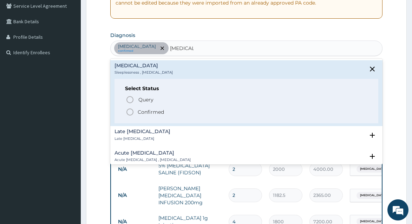
click at [156, 116] on div "Select Status Query Query covers suspected (?), Keep in view (kiv), Ruled out (…" at bounding box center [247, 101] width 264 height 45
click at [156, 113] on p "Confirmed" at bounding box center [151, 111] width 26 height 7
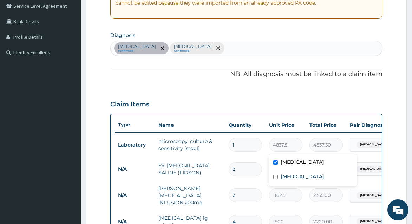
scroll to position [0, 81]
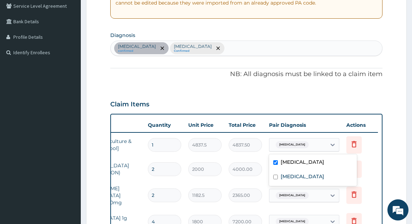
click at [366, 149] on tr "Laboratory microscopy, culture & sensitivity [stool] 1 4837.5 4837.50 option Ty…" at bounding box center [206, 144] width 344 height 24
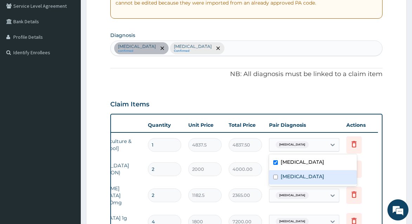
click at [323, 175] on div "Insomnia" at bounding box center [313, 177] width 88 height 14
checkbox input "true"
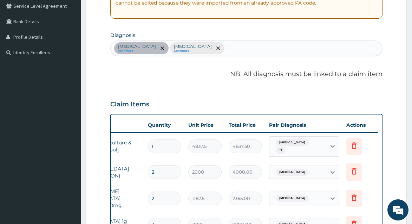
click at [403, 132] on form "Step 2 of 2 PA Code / Prescription Code PA/1DF402 Encounter Date 18-06-2025 Imp…" at bounding box center [246, 135] width 321 height 492
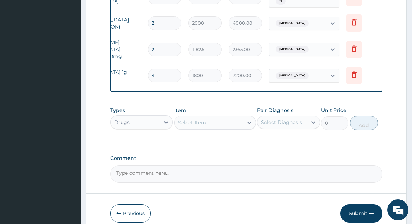
scroll to position [296, 0]
drag, startPoint x: 321, startPoint y: 96, endPoint x: 313, endPoint y: 94, distance: 7.9
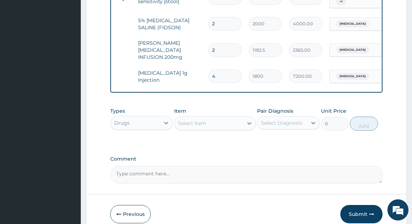
scroll to position [0, 0]
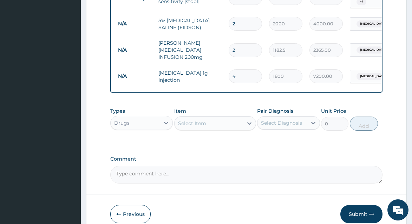
click at [189, 124] on div "Select Item" at bounding box center [192, 122] width 28 height 7
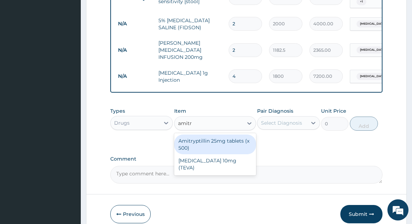
type input "amitr"
click at [202, 153] on div "Amitryptillin 25mg tablets (x 500)" at bounding box center [215, 144] width 82 height 20
type input "100"
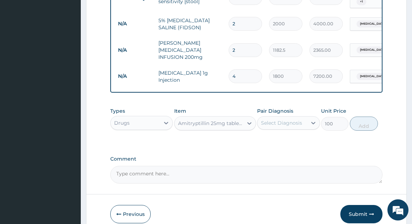
click at [264, 130] on div "Pair Diagnosis Select Diagnosis" at bounding box center [288, 118] width 63 height 23
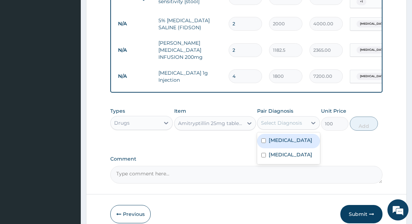
click at [264, 128] on div "Select Diagnosis" at bounding box center [282, 122] width 49 height 11
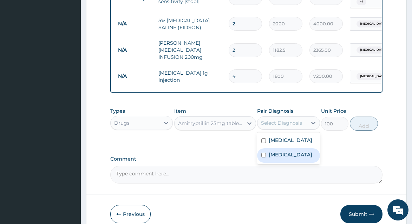
click at [274, 162] on div "Insomnia" at bounding box center [288, 155] width 63 height 14
checkbox input "true"
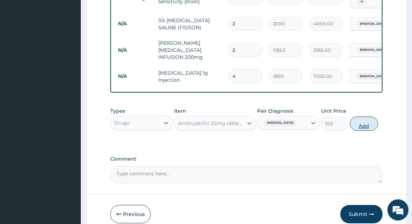
click at [356, 130] on button "Add" at bounding box center [364, 123] width 28 height 14
type input "0"
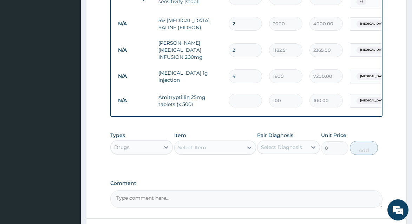
type input "0.00"
type input "5"
type input "500.00"
type input "5"
click at [194, 150] on div "Select Item" at bounding box center [192, 147] width 28 height 7
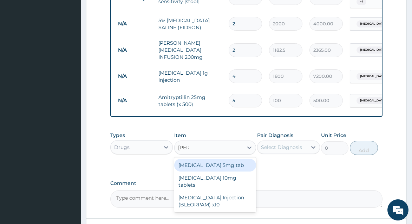
type input "diaze"
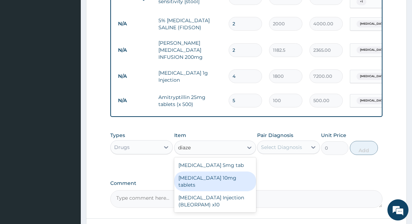
click at [206, 185] on div "Diazepam 10mg tablets" at bounding box center [215, 181] width 82 height 20
type input "35.475"
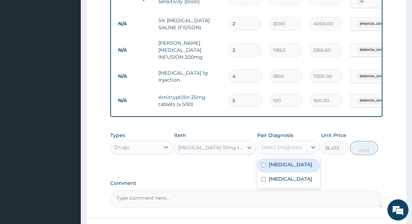
click at [278, 153] on div "Select Diagnosis" at bounding box center [282, 146] width 49 height 11
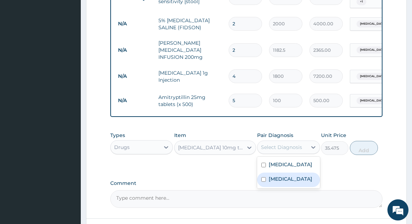
click at [278, 178] on label "Insomnia" at bounding box center [291, 178] width 44 height 7
checkbox input "true"
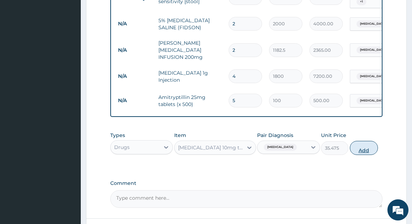
click at [365, 155] on button "Add" at bounding box center [364, 148] width 28 height 14
type input "0"
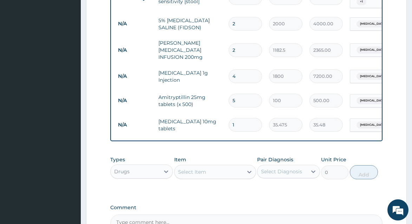
type input "10"
type input "354.75"
type input "10"
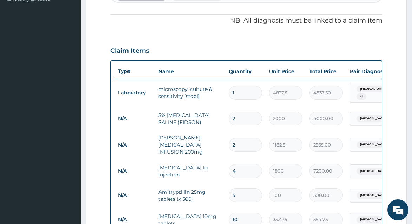
scroll to position [153, 0]
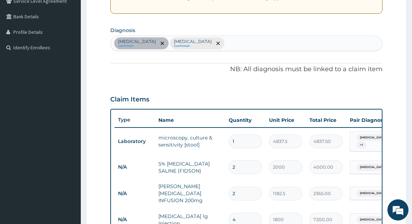
click at [412, 106] on section "Step 2 of 2 PA Code / Prescription Code PA/1DF402 Encounter Date 18-06-2025 Imp…" at bounding box center [246, 154] width 331 height 551
click at [337, 50] on div "Typhoid fever confirmed Insomnia Confirmed" at bounding box center [246, 43] width 271 height 15
type input "malaria"
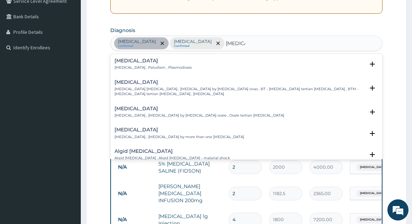
click at [164, 64] on div "Malaria Malaria , Paludism , Plasmodiosis" at bounding box center [153, 64] width 77 height 12
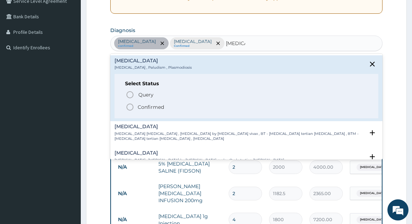
click at [169, 106] on span "Confirmed" at bounding box center [247, 107] width 242 height 8
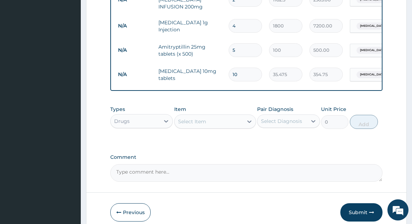
scroll to position [348, 0]
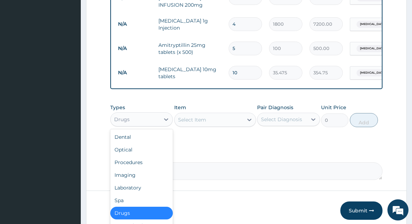
click at [158, 124] on div "Drugs" at bounding box center [135, 119] width 49 height 11
click at [148, 193] on div "Laboratory" at bounding box center [141, 187] width 63 height 13
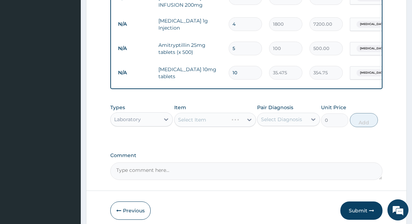
click at [207, 121] on div "Select Item" at bounding box center [215, 119] width 82 height 14
click at [211, 120] on div "Select Item" at bounding box center [209, 119] width 68 height 11
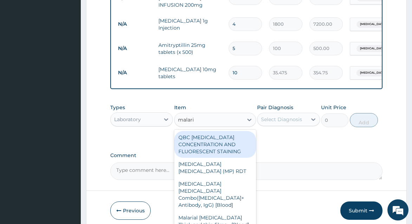
type input "malaria"
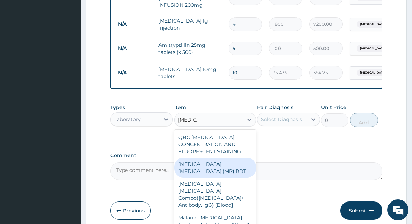
click at [213, 174] on div "MALARIA PARASITE (MP) RDT" at bounding box center [215, 167] width 82 height 20
type input "2500"
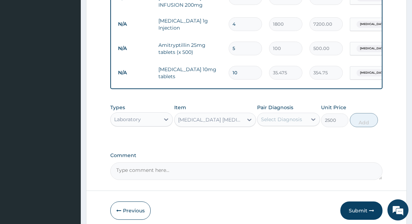
click at [293, 121] on div "Select Diagnosis" at bounding box center [281, 119] width 41 height 7
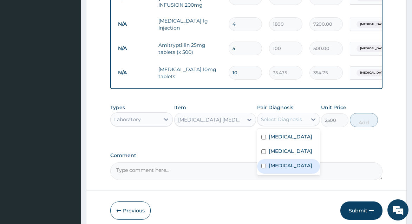
click at [291, 170] on div "Malaria" at bounding box center [288, 166] width 63 height 14
checkbox input "true"
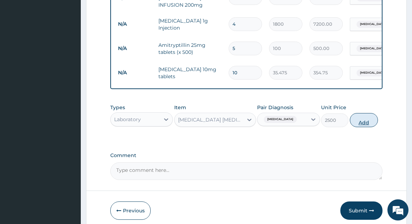
click at [372, 119] on button "Add" at bounding box center [364, 120] width 28 height 14
type input "0"
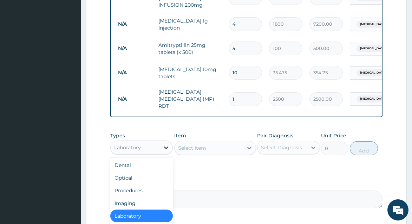
click at [169, 145] on icon at bounding box center [166, 147] width 7 height 7
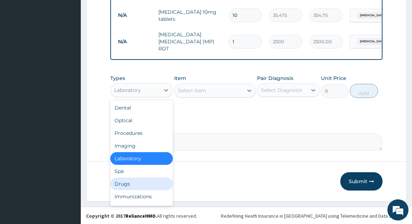
click at [119, 178] on div "Drugs" at bounding box center [141, 183] width 63 height 13
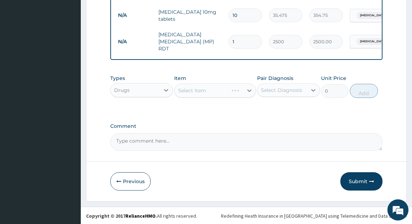
click at [223, 86] on div "Select Item" at bounding box center [215, 90] width 82 height 14
click at [223, 86] on div "Select Item" at bounding box center [209, 90] width 68 height 11
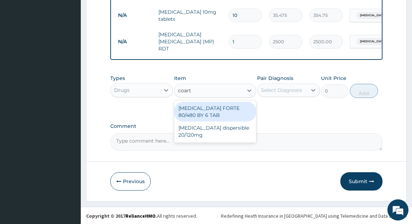
type input "coarte"
click at [224, 106] on div "COARTEM FORTE 80/480 BY 6 TAB" at bounding box center [215, 112] width 82 height 20
type input "500"
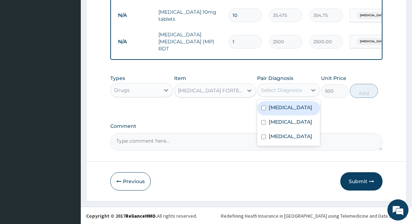
click at [284, 90] on div "Select Diagnosis" at bounding box center [281, 89] width 41 height 7
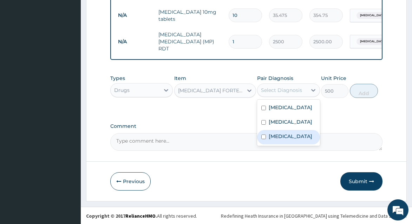
click at [285, 134] on label "Malaria" at bounding box center [291, 135] width 44 height 7
checkbox input "true"
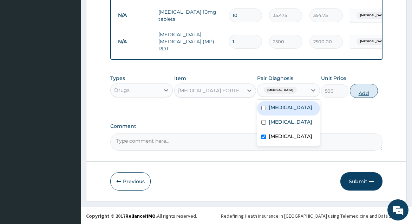
click at [363, 89] on button "Add" at bounding box center [364, 91] width 28 height 14
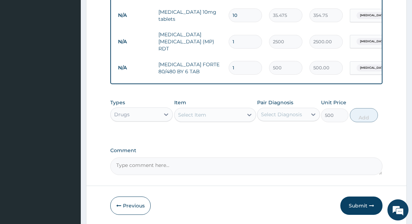
type input "0"
drag, startPoint x: 240, startPoint y: 64, endPoint x: 224, endPoint y: 60, distance: 16.6
click at [224, 60] on tr "N/A COARTEM FORTE 80/480 BY 6 TAB 1 500 500.00 Malaria Delete" at bounding box center [287, 68] width 344 height 24
type input "6"
type input "3000.00"
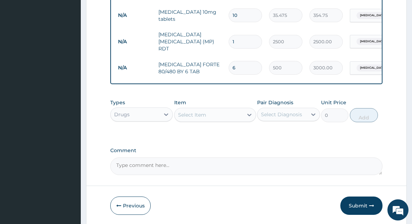
type input "6"
click at [215, 117] on div "Select Item" at bounding box center [209, 114] width 68 height 11
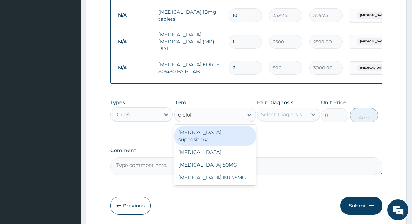
type input "diclofe"
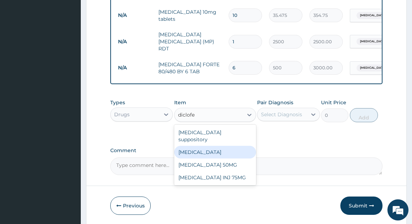
click at [218, 171] on div "Diclofenac INJ 75MG" at bounding box center [215, 177] width 82 height 13
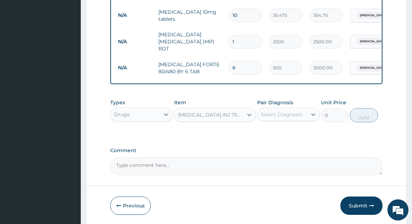
type input "350"
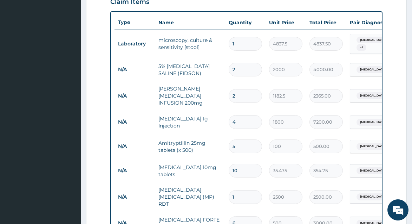
scroll to position [168, 0]
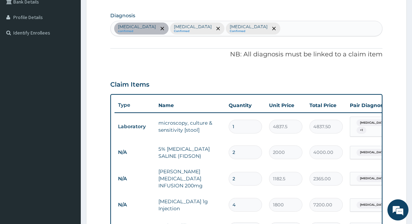
click at [332, 25] on div "Typhoid fever confirmed Insomnia Confirmed Malaria Confirmed" at bounding box center [246, 28] width 271 height 15
type input "myalgia"
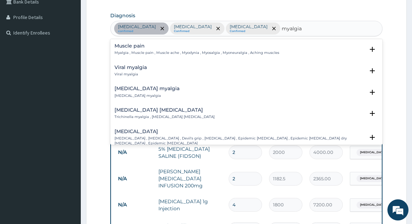
click at [194, 46] on h4 "Muscle pain" at bounding box center [197, 45] width 165 height 5
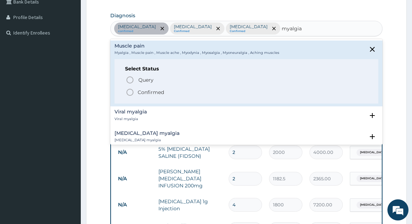
click at [162, 94] on p "Confirmed" at bounding box center [151, 92] width 26 height 7
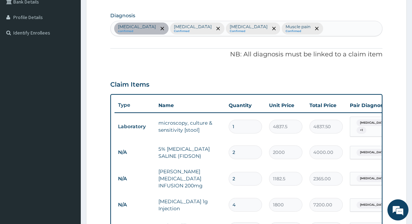
scroll to position [397, 0]
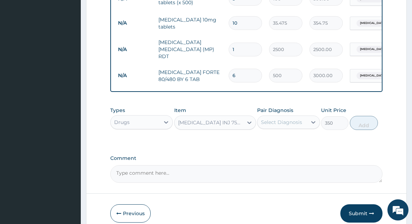
click at [305, 124] on div "Select Diagnosis" at bounding box center [282, 121] width 49 height 11
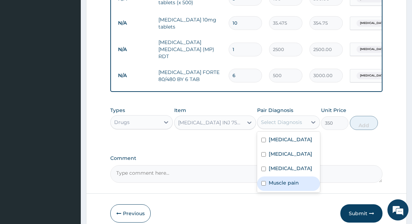
click at [292, 184] on label "Muscle pain" at bounding box center [284, 182] width 30 height 7
checkbox input "true"
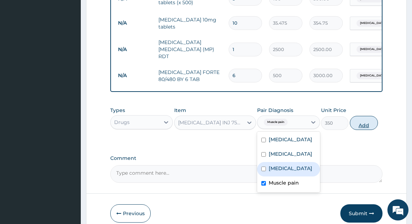
click at [363, 127] on button "Add" at bounding box center [364, 123] width 28 height 14
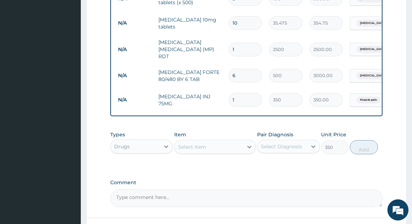
type input "0"
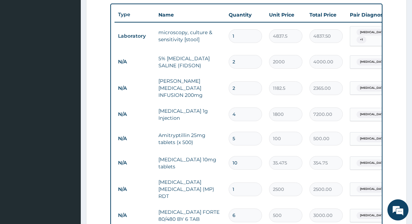
scroll to position [256, 0]
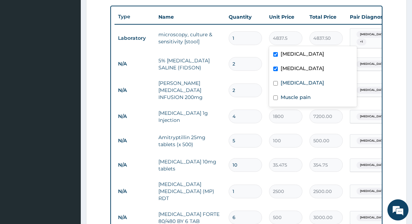
click at [380, 34] on div "Type Name Quantity Unit Price Total Price Pair Diagnosis Actions Laboratory mic…" at bounding box center [246, 132] width 272 height 252
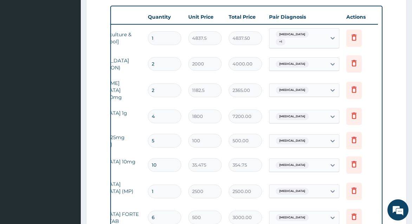
click at [406, 73] on form "Step 2 of 2 PA Code / Prescription Code PA/1DF402 Encounter Date 18-06-2025 Imp…" at bounding box center [246, 89] width 321 height 617
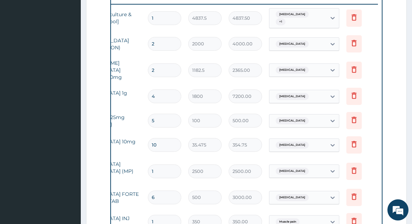
scroll to position [272, 0]
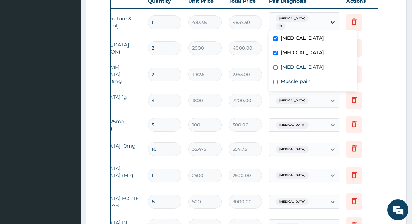
click at [335, 23] on icon at bounding box center [332, 22] width 7 height 7
click at [302, 48] on div "Insomnia" at bounding box center [313, 53] width 88 height 14
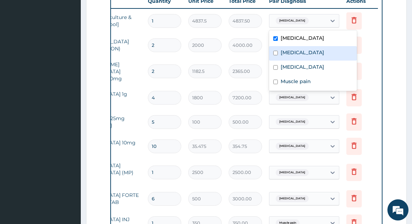
checkbox input "false"
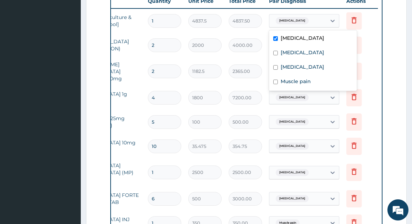
click at [382, 46] on div "Type Name Quantity Unit Price Total Price Pair Diagnosis Actions Laboratory mic…" at bounding box center [246, 114] width 272 height 249
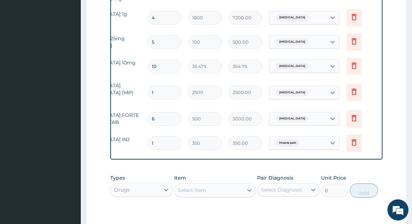
scroll to position [362, 0]
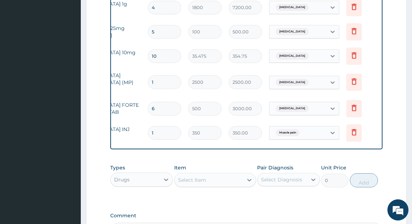
drag, startPoint x: 341, startPoint y: 150, endPoint x: 322, endPoint y: 148, distance: 19.2
click at [322, 148] on div "Type Name Quantity Unit Price Total Price Pair Diagnosis Actions Laboratory mic…" at bounding box center [246, 24] width 272 height 249
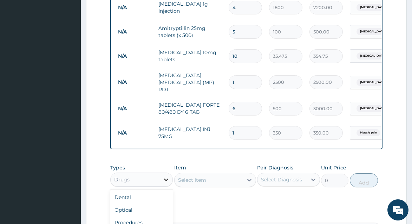
click at [160, 181] on div at bounding box center [166, 179] width 13 height 13
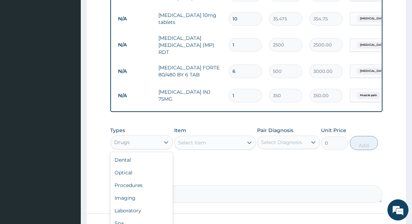
scroll to position [454, 0]
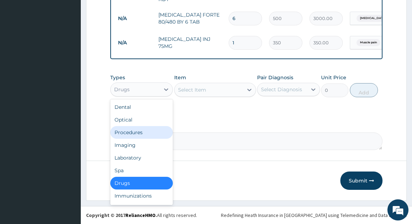
click at [150, 132] on div "Procedures" at bounding box center [141, 132] width 63 height 13
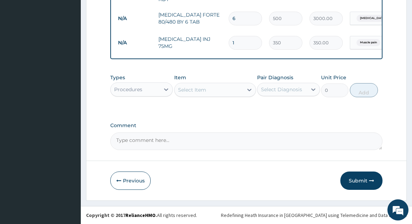
click at [193, 92] on div "Select Item" at bounding box center [192, 89] width 28 height 7
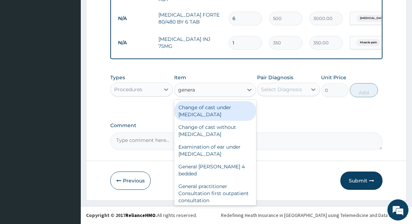
type input "general"
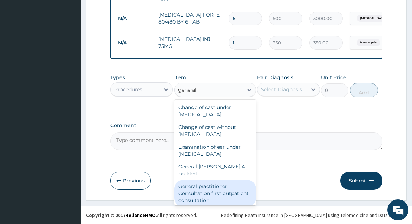
click at [205, 184] on div "General practitioner Consultation first outpatient consultation" at bounding box center [215, 193] width 82 height 27
type input "4000"
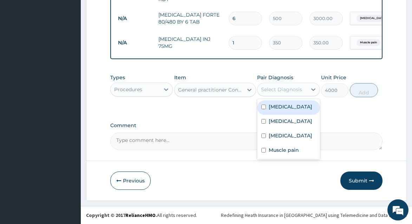
click at [296, 91] on div "Select Diagnosis" at bounding box center [281, 89] width 41 height 7
click at [298, 111] on div "Typhoid fever" at bounding box center [288, 107] width 63 height 14
checkbox input "true"
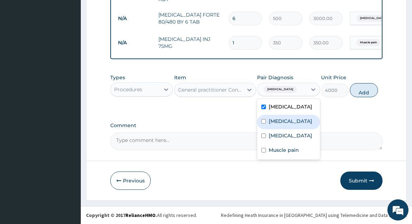
click at [298, 118] on div "Insomnia" at bounding box center [288, 122] width 63 height 14
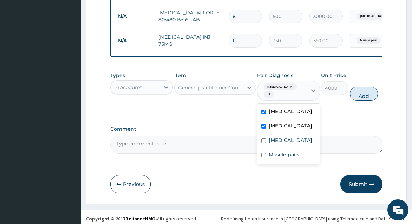
drag, startPoint x: 296, startPoint y: 129, endPoint x: 295, endPoint y: 146, distance: 16.9
click at [296, 130] on div "Insomnia" at bounding box center [288, 126] width 63 height 14
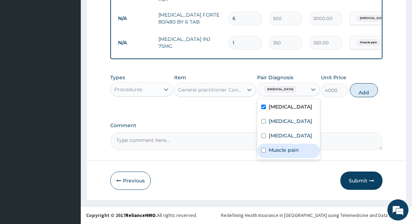
checkbox input "false"
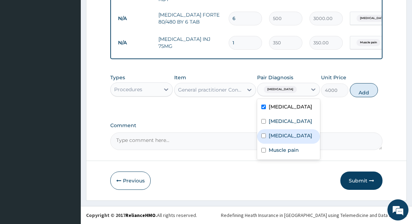
click at [290, 133] on div "Malaria" at bounding box center [288, 136] width 63 height 14
checkbox input "true"
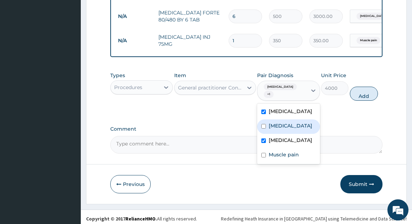
click at [290, 126] on label "Insomnia" at bounding box center [291, 125] width 44 height 7
checkbox input "true"
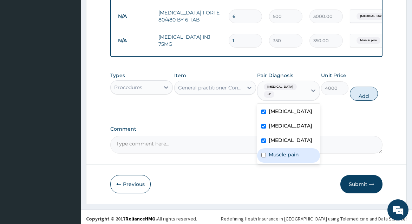
click at [293, 156] on label "Muscle pain" at bounding box center [284, 154] width 30 height 7
checkbox input "true"
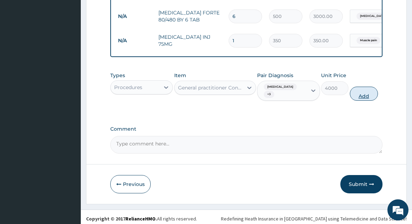
click at [366, 94] on button "Add" at bounding box center [364, 93] width 28 height 14
type input "0"
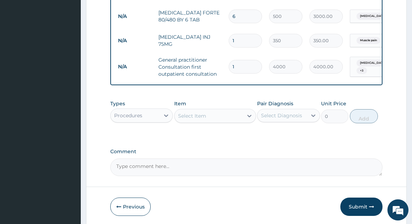
scroll to position [482, 0]
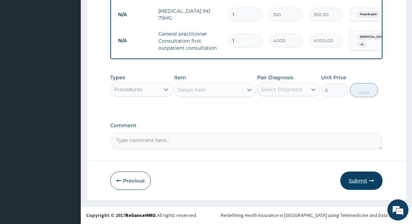
click at [375, 177] on button "Submit" at bounding box center [362, 180] width 42 height 18
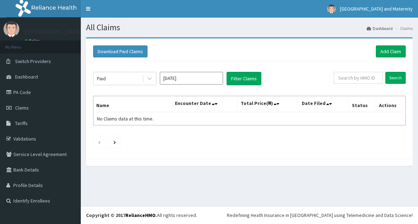
click at [193, 82] on input "[DATE]" at bounding box center [191, 78] width 63 height 13
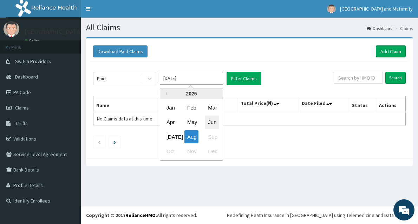
click at [212, 124] on div "Jun" at bounding box center [212, 122] width 14 height 13
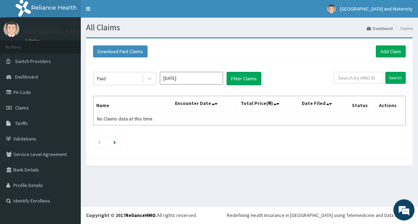
type input "[DATE]"
click at [362, 82] on input "text" at bounding box center [358, 78] width 49 height 12
paste input "RET/24889/A"
type input "RET/24889/A"
click at [400, 84] on div "RET/24889/A Search" at bounding box center [366, 78] width 80 height 13
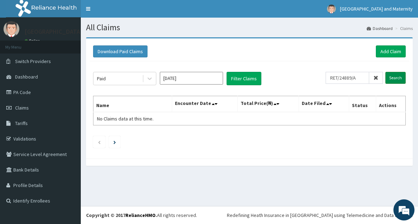
click at [399, 83] on input "Search" at bounding box center [396, 78] width 20 height 12
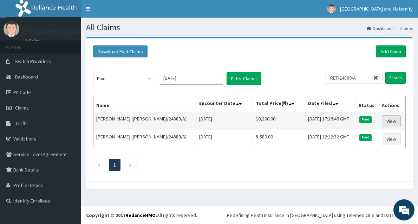
click at [393, 119] on link "View" at bounding box center [391, 121] width 19 height 12
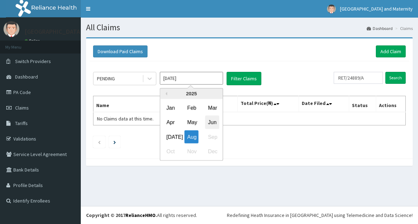
click at [209, 122] on div "Jun" at bounding box center [212, 122] width 14 height 13
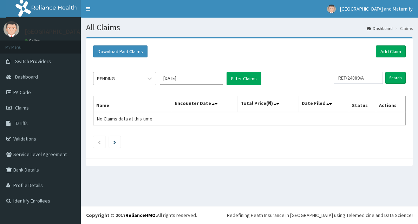
type input "[DATE]"
click at [117, 74] on div "PENDING" at bounding box center [117, 78] width 49 height 11
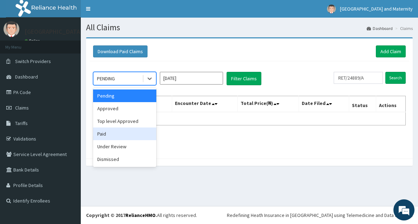
click at [115, 134] on div "Paid" at bounding box center [124, 133] width 63 height 13
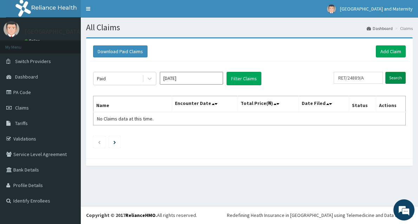
click at [394, 76] on input "Search" at bounding box center [396, 78] width 20 height 12
click at [380, 51] on link "Add Claim" at bounding box center [391, 51] width 30 height 12
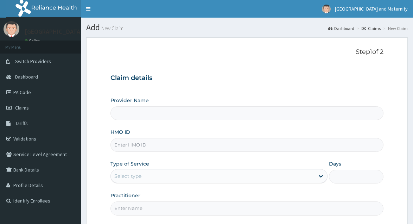
type input "[GEOGRAPHIC_DATA] & Maternity"
click at [300, 141] on input "HMO ID" at bounding box center [246, 145] width 272 height 14
paste input "MRR/10044/A"
type input "MRR/10044/A"
click at [249, 175] on div "Select type" at bounding box center [212, 175] width 203 height 11
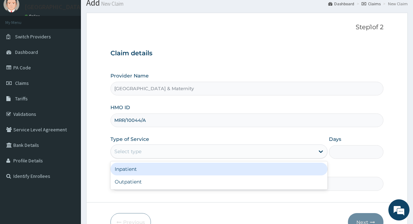
scroll to position [44, 0]
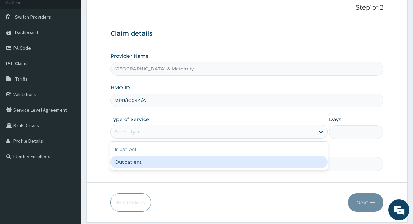
click at [320, 163] on div "Outpatient" at bounding box center [218, 161] width 217 height 13
type input "1"
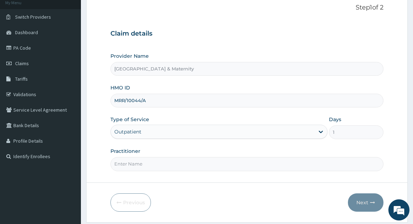
scroll to position [0, 0]
click at [144, 168] on input "Practitioner" at bounding box center [246, 164] width 272 height 14
type input "Dr. Olumide"
click at [357, 207] on button "Next" at bounding box center [365, 202] width 35 height 18
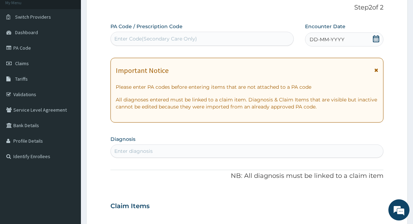
click at [376, 41] on icon at bounding box center [375, 38] width 7 height 7
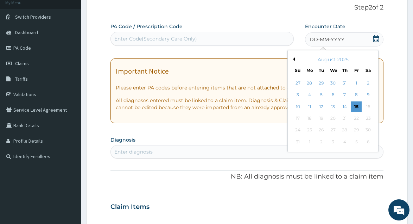
click at [295, 62] on div "August 2025" at bounding box center [332, 59] width 85 height 7
click at [294, 59] on button "Previous Month" at bounding box center [293, 59] width 4 height 4
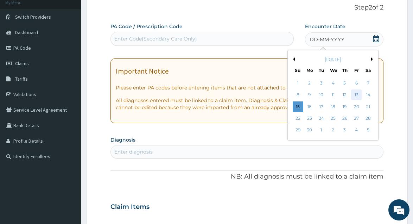
click at [356, 95] on div "13" at bounding box center [356, 95] width 11 height 11
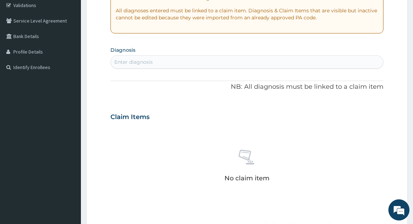
scroll to position [148, 0]
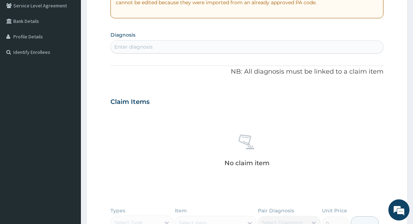
click at [336, 45] on div "Enter diagnosis" at bounding box center [247, 46] width 272 height 11
type input "malaria"
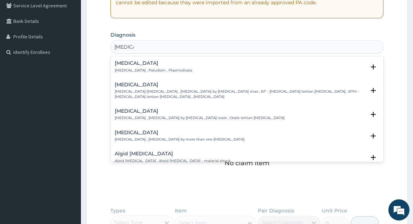
click at [190, 66] on div "Malaria Malaria , Paludism , Plasmodiosis" at bounding box center [247, 66] width 264 height 12
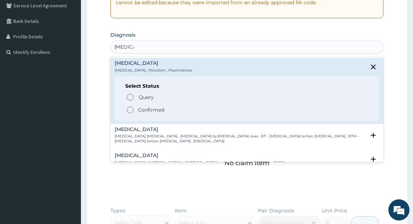
click at [157, 111] on p "Confirmed" at bounding box center [151, 109] width 26 height 7
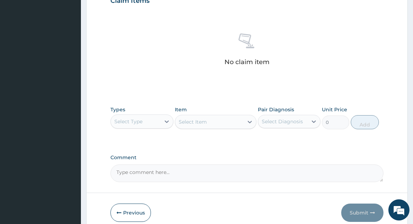
scroll to position [276, 0]
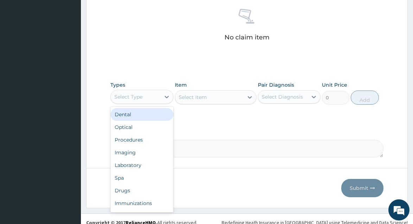
click at [159, 95] on div "Select Type" at bounding box center [135, 96] width 49 height 11
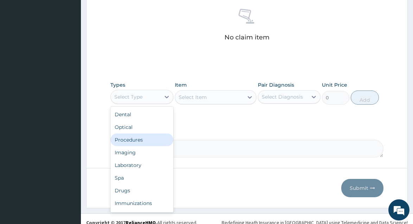
click at [156, 138] on div "Procedures" at bounding box center [141, 139] width 63 height 13
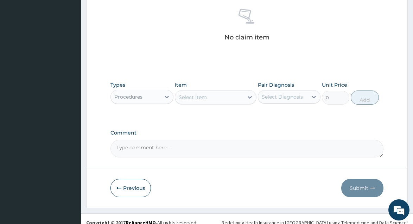
click at [207, 99] on div "Select Item" at bounding box center [209, 96] width 69 height 11
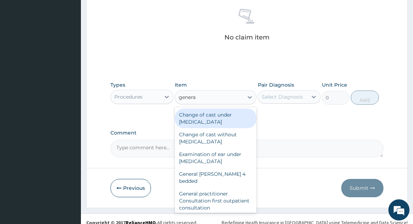
type input "general"
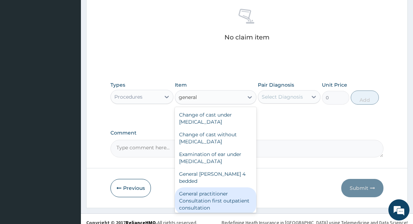
click at [221, 187] on div "General practitioner Consultation first outpatient consultation" at bounding box center [216, 200] width 82 height 27
type input "4000"
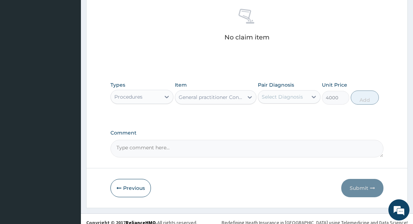
click at [279, 102] on div "Select Diagnosis" at bounding box center [289, 96] width 63 height 13
click at [277, 119] on div "Malaria" at bounding box center [289, 115] width 63 height 14
checkbox input "true"
click at [369, 91] on button "Add" at bounding box center [364, 97] width 28 height 14
type input "0"
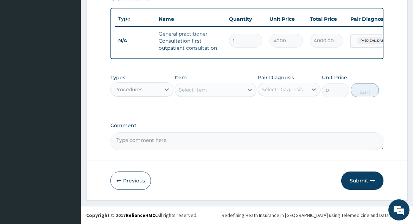
scroll to position [260, 0]
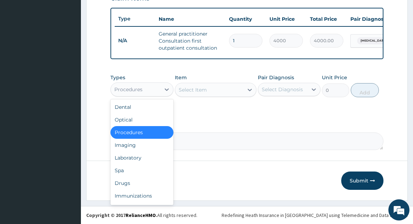
click at [145, 93] on div "Procedures" at bounding box center [135, 89] width 49 height 11
click at [138, 155] on div "Laboratory" at bounding box center [141, 157] width 63 height 13
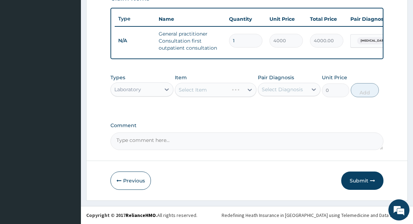
click at [212, 92] on div "Select Item" at bounding box center [216, 90] width 82 height 14
click at [212, 92] on div "Select Item" at bounding box center [209, 89] width 69 height 11
type input "malaria"
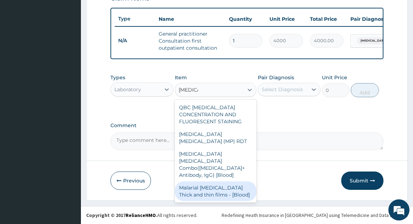
click at [238, 186] on div "Malarial Parasite Thick and thin films - [Blood]" at bounding box center [216, 191] width 82 height 20
type input "2500"
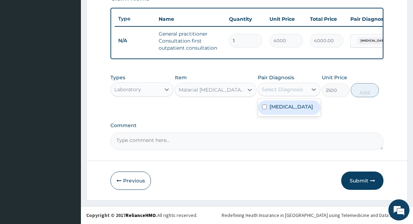
click at [293, 93] on div "Select Diagnosis" at bounding box center [282, 89] width 49 height 11
click at [292, 105] on div "Malaria" at bounding box center [289, 107] width 63 height 14
checkbox input "true"
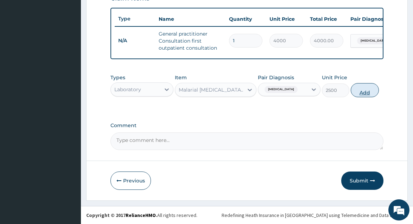
click at [358, 86] on button "Add" at bounding box center [364, 90] width 28 height 14
type input "0"
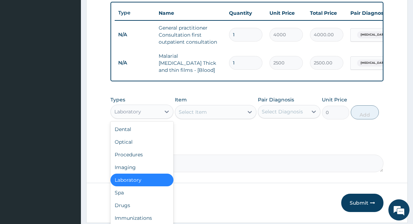
click at [155, 112] on div "Laboratory" at bounding box center [135, 111] width 49 height 11
click at [143, 208] on div "Drugs" at bounding box center [141, 205] width 63 height 13
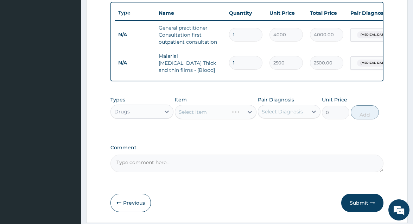
click at [210, 119] on div "Select Item" at bounding box center [216, 112] width 82 height 14
click at [208, 123] on div "Types Drugs Item Select Item Pair Diagnosis Select Diagnosis Unit Price 0 Add" at bounding box center [246, 107] width 272 height 30
click at [208, 114] on div "Select Item" at bounding box center [209, 111] width 69 height 11
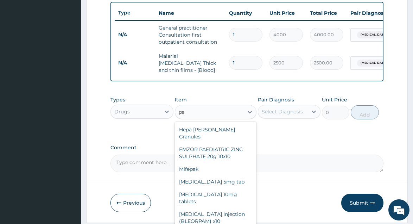
type input "p"
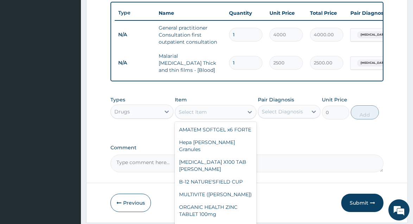
click at [214, 117] on div "Select Item" at bounding box center [209, 111] width 69 height 11
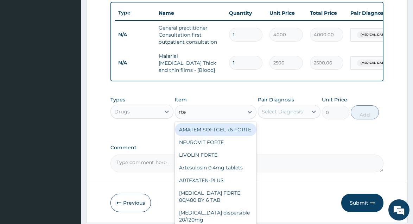
type input "arte"
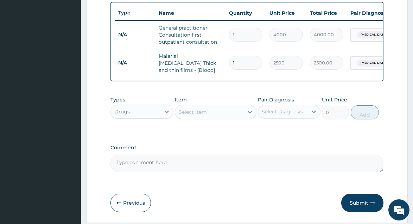
click at [214, 117] on div "Select Item" at bounding box center [209, 111] width 69 height 11
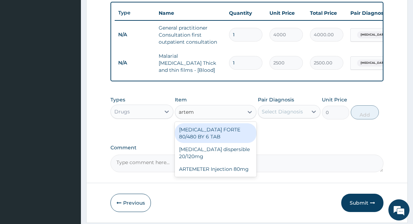
type input "arteme"
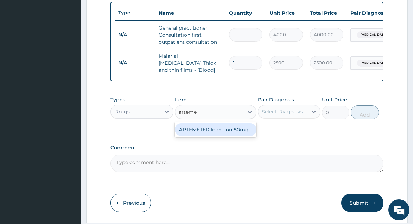
click at [187, 129] on div "ARTEMETER Injection 80mg" at bounding box center [216, 129] width 82 height 13
type input "946"
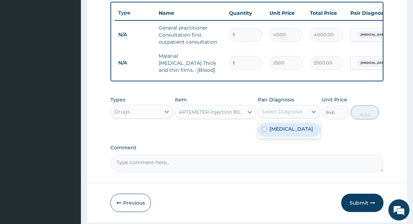
click at [304, 117] on div "Select Diagnosis" at bounding box center [282, 111] width 49 height 11
click at [296, 132] on div "Malaria" at bounding box center [289, 129] width 63 height 14
checkbox input "true"
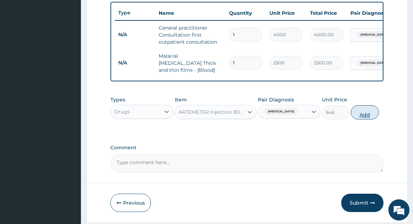
click at [356, 109] on button "Add" at bounding box center [364, 112] width 28 height 14
type input "0"
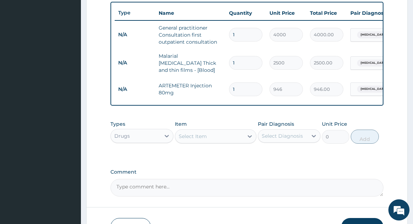
type input "0.00"
type input "6"
type input "5676.00"
type input "6"
click at [204, 137] on div "Select Item" at bounding box center [193, 135] width 28 height 7
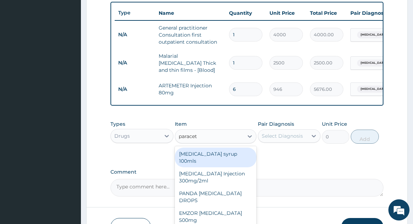
type input "paraceta"
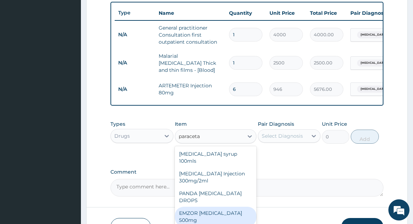
click at [210, 213] on div "EMZOR PARACETAMOL 500mg" at bounding box center [216, 216] width 82 height 20
type input "50"
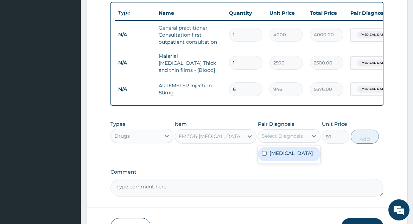
click at [291, 139] on div "Select Diagnosis" at bounding box center [281, 135] width 41 height 7
click at [287, 153] on div "Malaria" at bounding box center [289, 154] width 63 height 14
checkbox input "true"
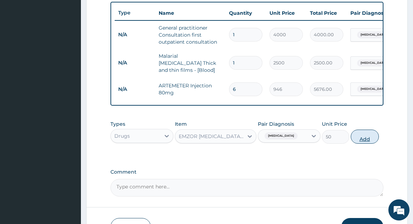
click at [362, 137] on button "Add" at bounding box center [364, 136] width 28 height 14
type input "0"
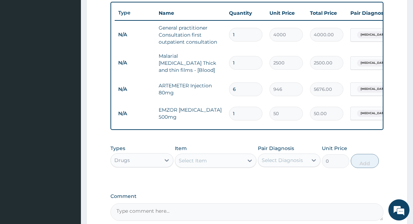
type input "0.00"
type input "2"
type input "100.00"
type input "20"
type input "1000.00"
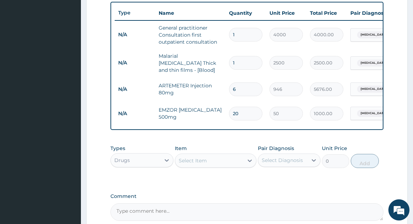
type input "20"
click at [376, 38] on div "Malaria" at bounding box center [378, 35] width 57 height 12
click at [391, 34] on form "Step 2 of 2 PA Code / Prescription Code Enter Code(Secondary Care Only) Encount…" at bounding box center [246, 24] width 321 height 493
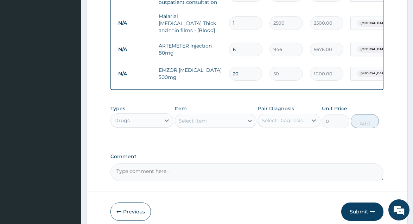
scroll to position [332, 0]
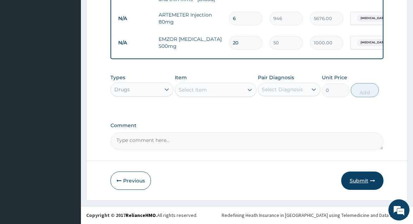
click at [362, 179] on button "Submit" at bounding box center [362, 180] width 42 height 18
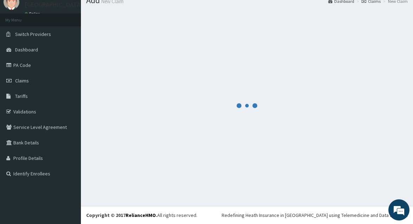
scroll to position [27, 0]
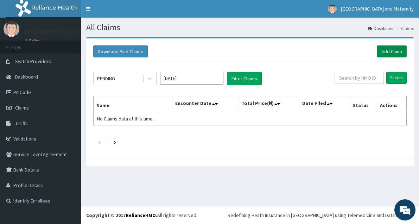
click at [397, 51] on link "Add Claim" at bounding box center [391, 51] width 30 height 12
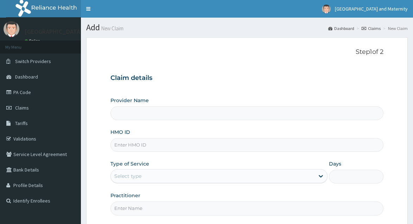
type input "[GEOGRAPHIC_DATA] & Maternity"
click at [229, 148] on input "HMO ID" at bounding box center [246, 145] width 272 height 14
paste input "VTL/10511/C"
type input "VTL/10511/C"
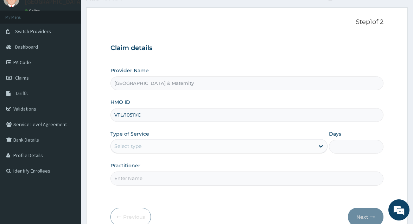
scroll to position [62, 0]
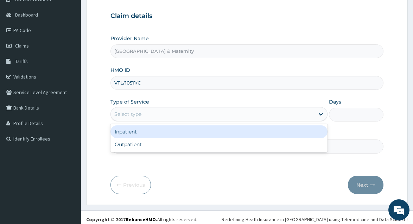
click at [305, 118] on div "Select type" at bounding box center [212, 113] width 203 height 11
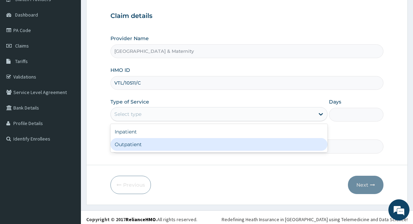
click at [292, 142] on div "Outpatient" at bounding box center [218, 144] width 217 height 13
type input "1"
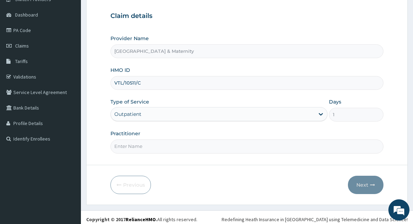
click at [154, 147] on input "Practitioner" at bounding box center [246, 146] width 272 height 14
type input "Dr [PERSON_NAME]"
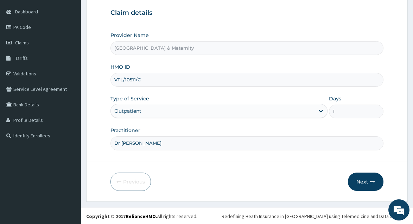
scroll to position [66, 0]
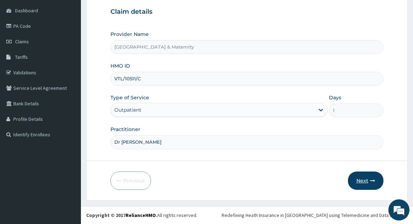
click at [367, 187] on button "Next" at bounding box center [365, 180] width 35 height 18
